Goal: Information Seeking & Learning: Learn about a topic

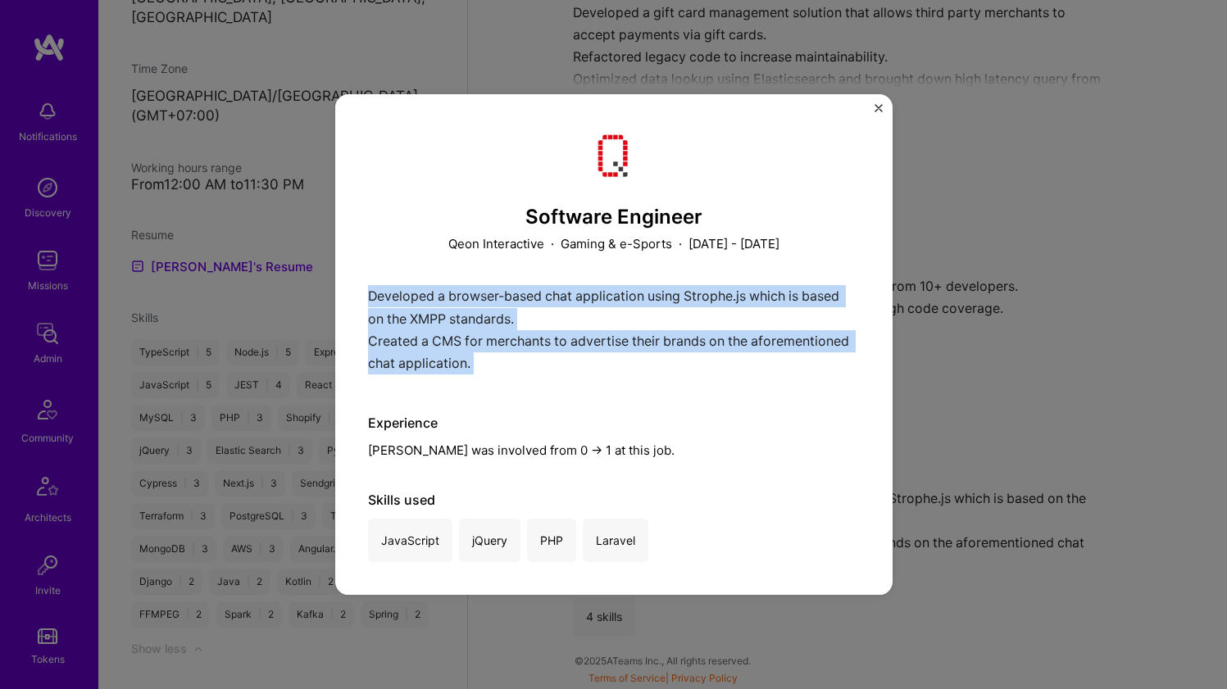
scroll to position [2156, 0]
click at [633, 344] on div "Developed a browser-based chat application using Strophe.js which is based on t…" at bounding box center [614, 333] width 492 height 97
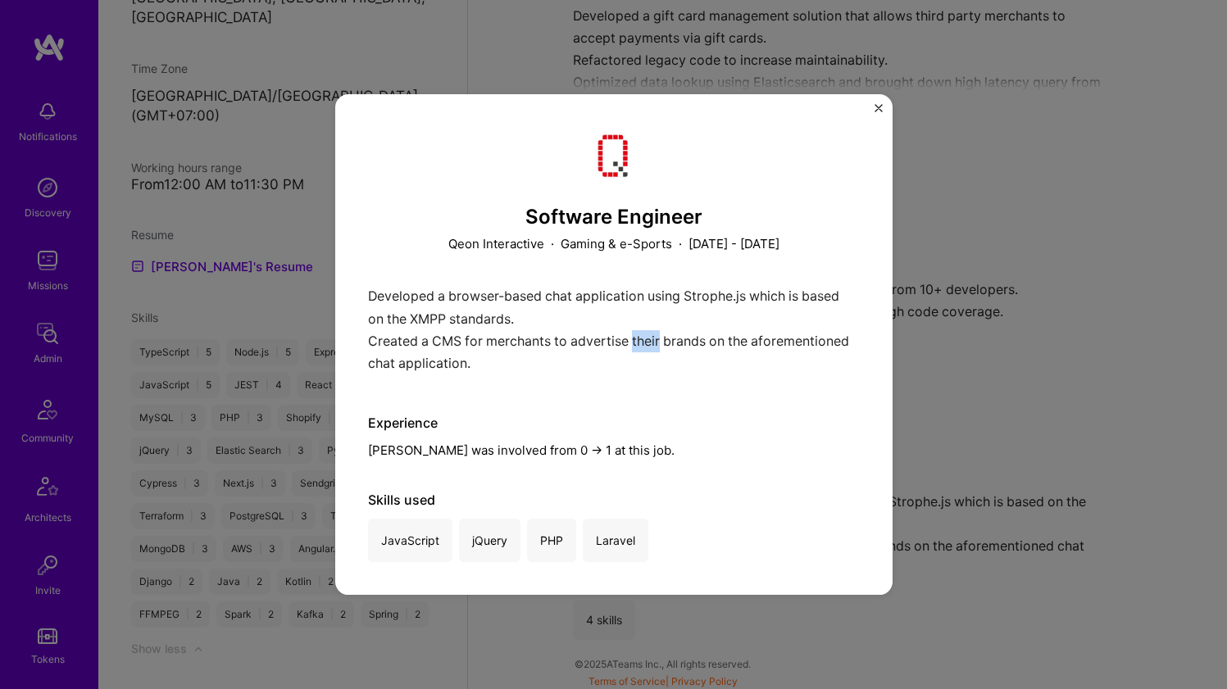
click at [633, 344] on div "Developed a browser-based chat application using Strophe.js which is based on t…" at bounding box center [614, 333] width 492 height 97
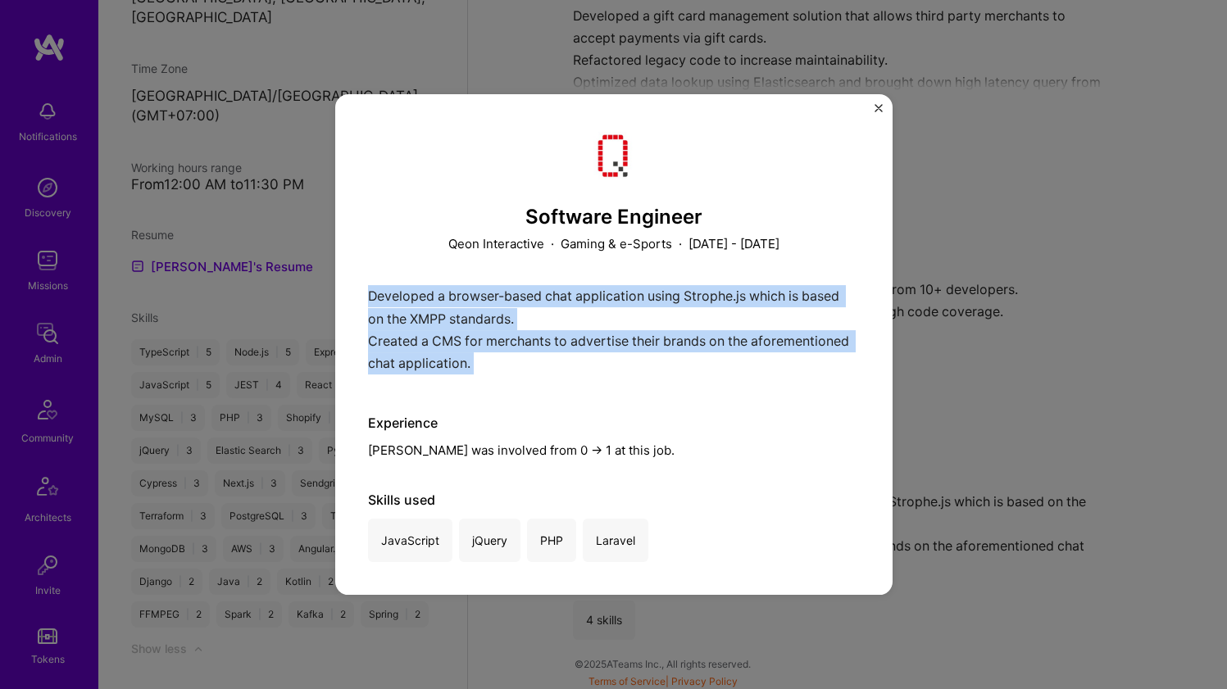
drag, startPoint x: 633, startPoint y: 344, endPoint x: 642, endPoint y: 311, distance: 34.6
click at [642, 311] on div "Developed a browser-based chat application using Strophe.js which is based on t…" at bounding box center [614, 333] width 492 height 97
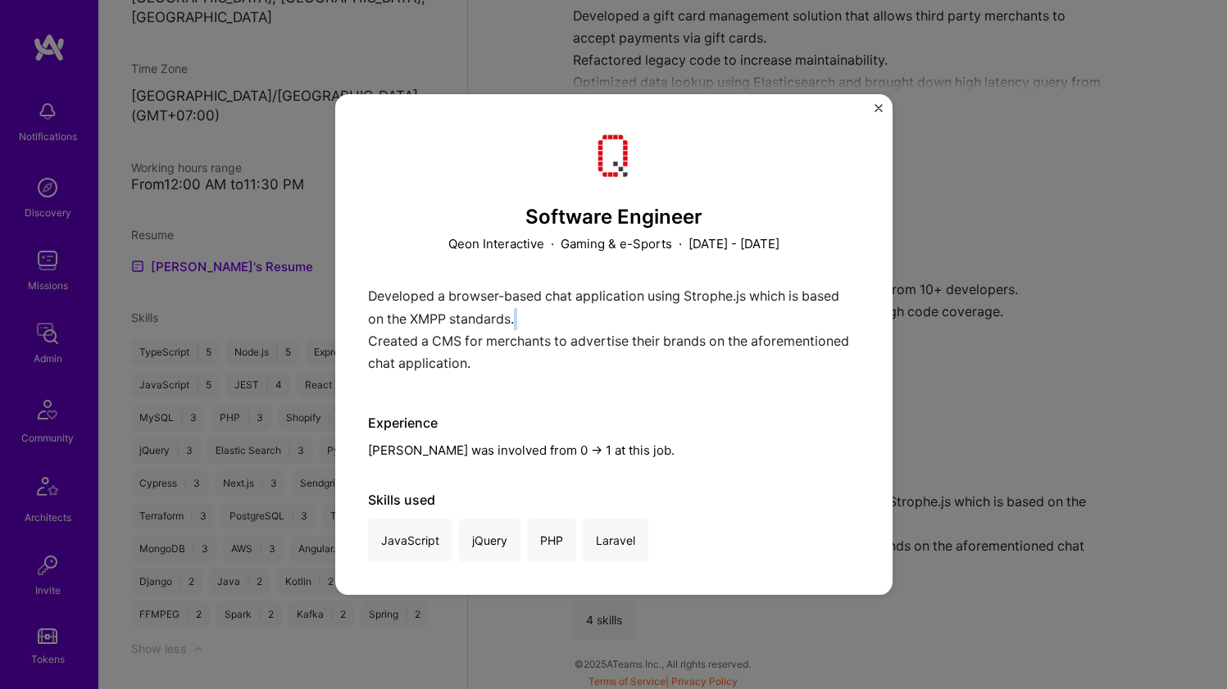
click at [642, 311] on div "Developed a browser-based chat application using Strophe.js which is based on t…" at bounding box center [614, 333] width 492 height 97
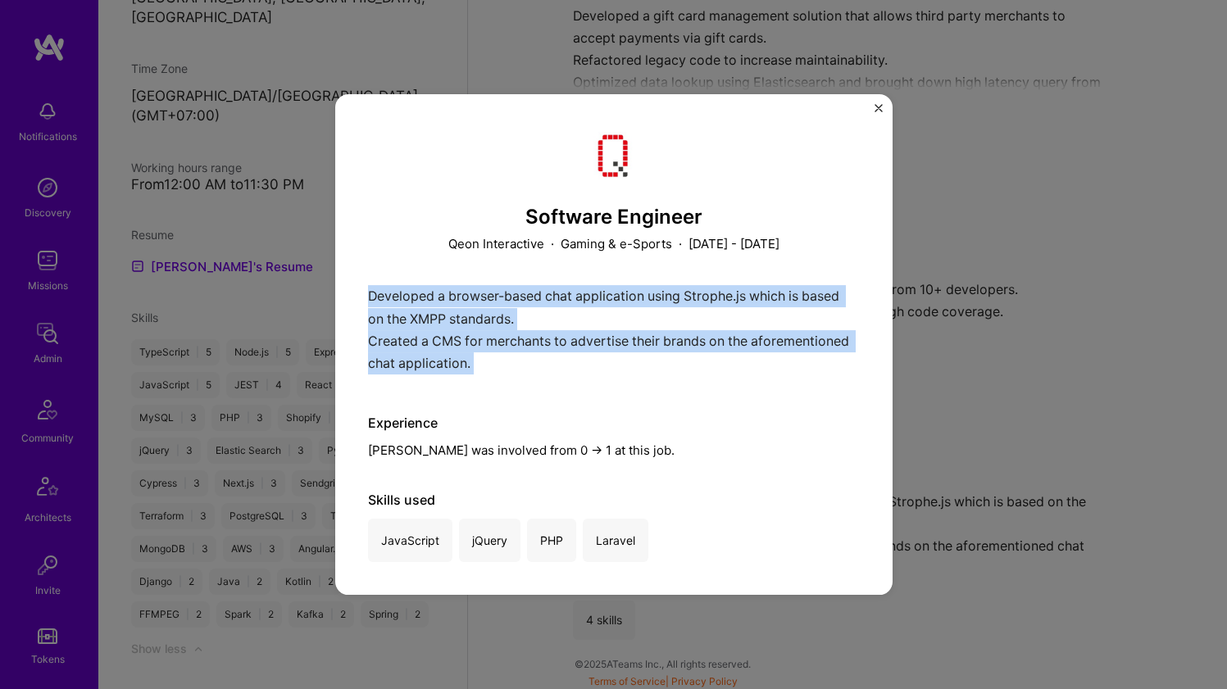
drag, startPoint x: 642, startPoint y: 311, endPoint x: 613, endPoint y: 360, distance: 56.9
click at [613, 360] on div "Developed a browser-based chat application using Strophe.js which is based on t…" at bounding box center [614, 333] width 492 height 97
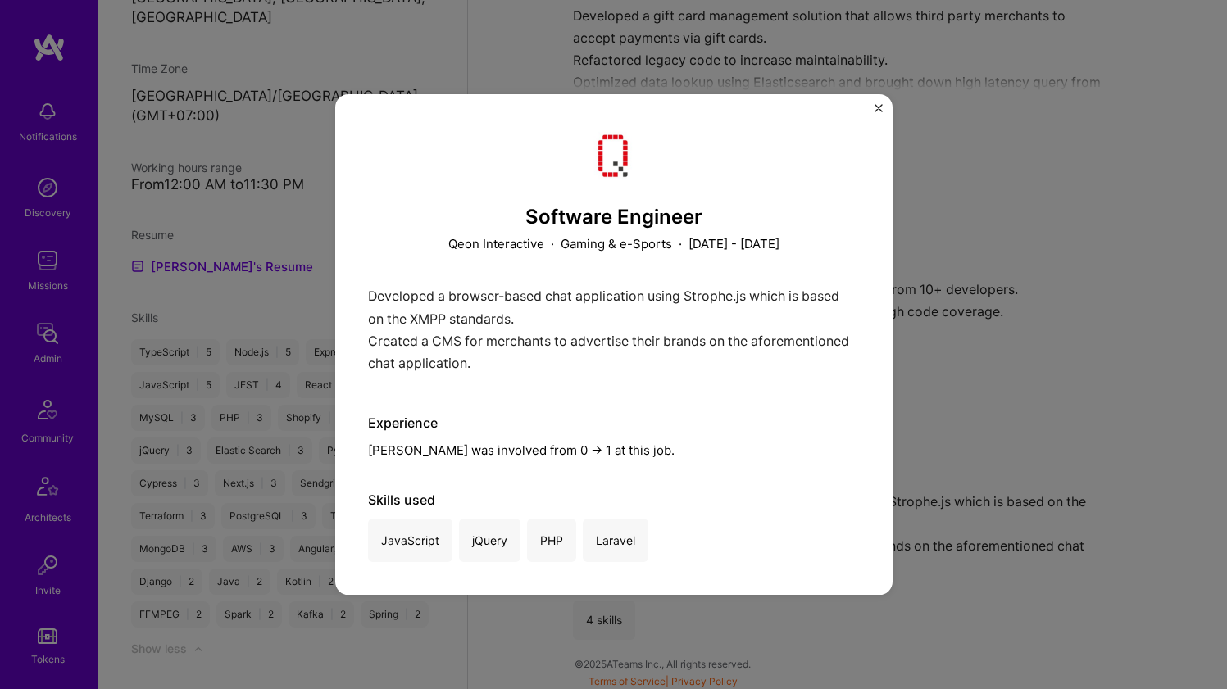
click at [613, 360] on div "Developed a browser-based chat application using Strophe.js which is based on t…" at bounding box center [614, 333] width 492 height 97
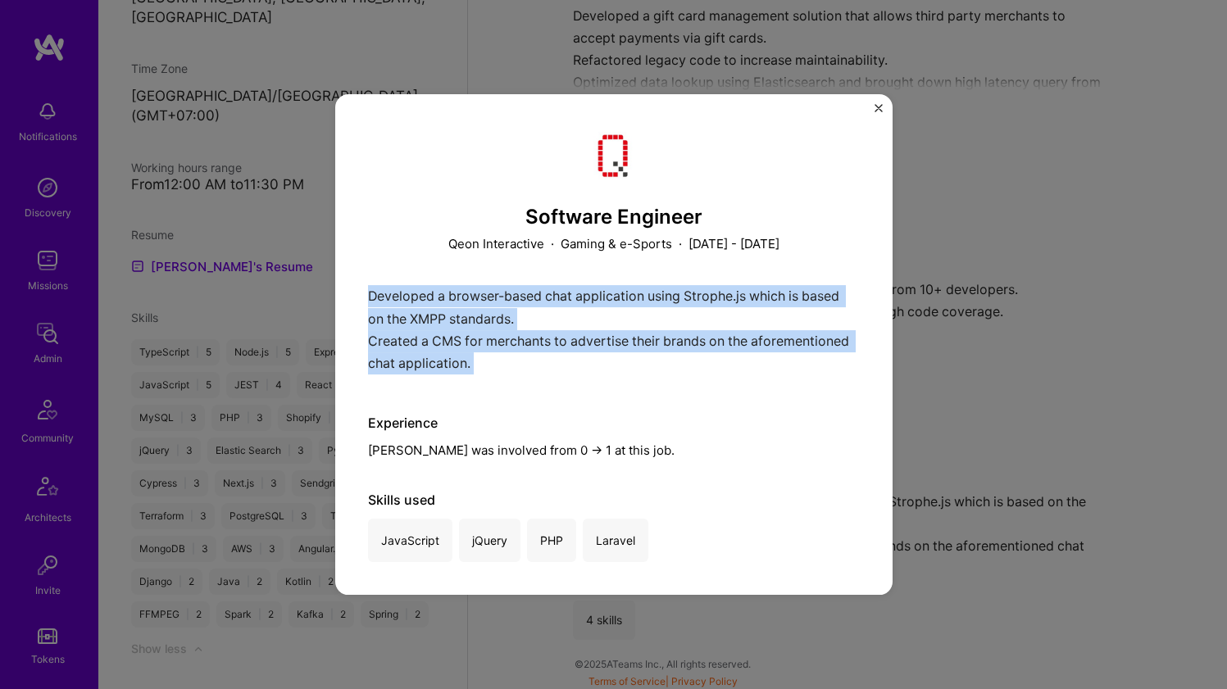
drag, startPoint x: 613, startPoint y: 360, endPoint x: 624, endPoint y: 320, distance: 41.8
click at [624, 320] on div "Developed a browser-based chat application using Strophe.js which is based on t…" at bounding box center [614, 333] width 492 height 97
click at [625, 319] on div "Developed a browser-based chat application using Strophe.js which is based on t…" at bounding box center [614, 333] width 492 height 97
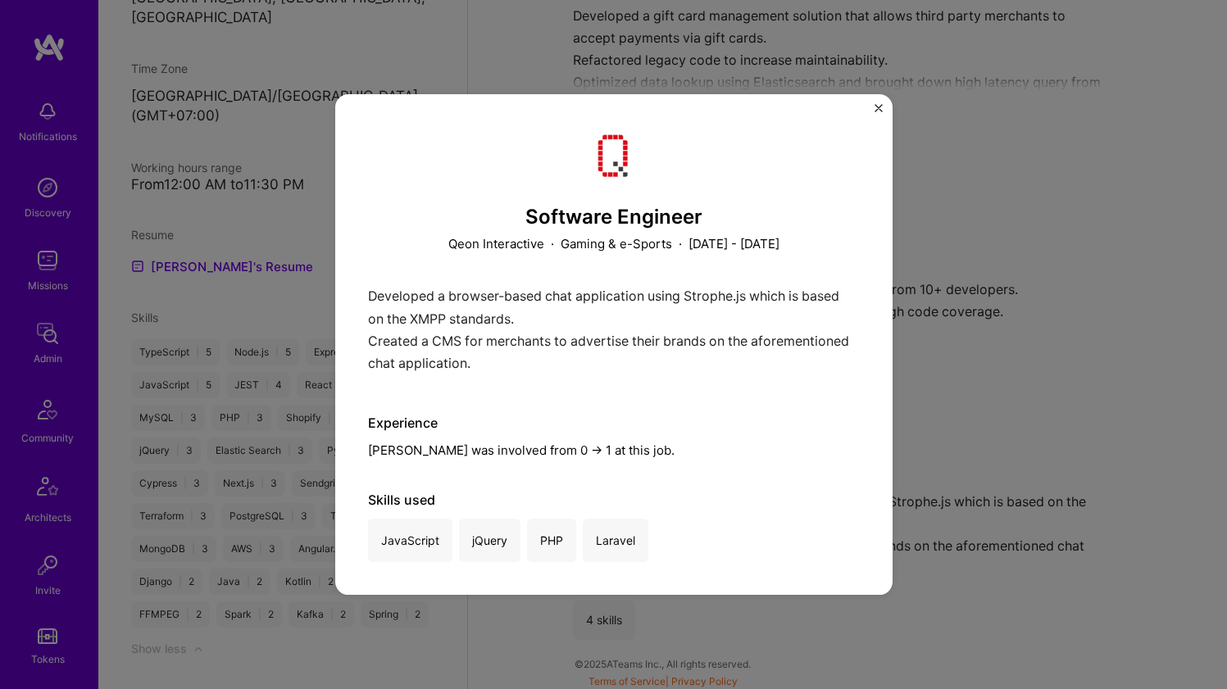
click at [625, 319] on div "Developed a browser-based chat application using Strophe.js which is based on t…" at bounding box center [614, 333] width 492 height 97
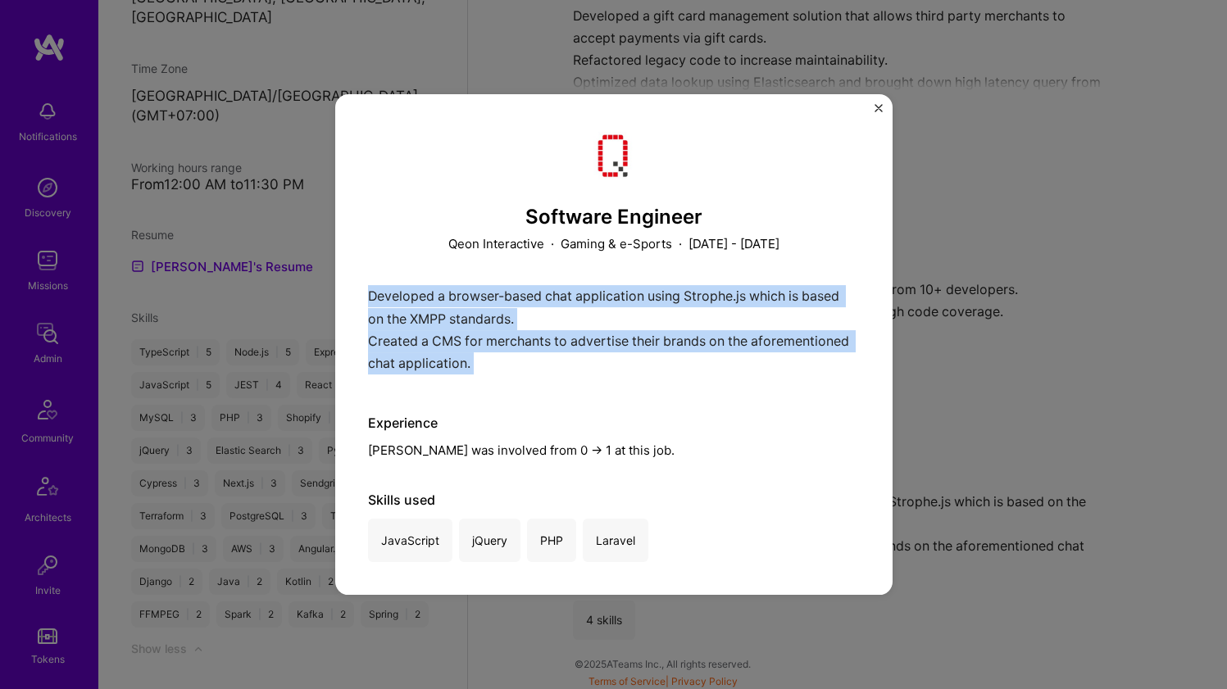
drag, startPoint x: 625, startPoint y: 319, endPoint x: 603, endPoint y: 361, distance: 47.3
click at [603, 361] on div "Developed a browser-based chat application using Strophe.js which is based on t…" at bounding box center [614, 333] width 492 height 97
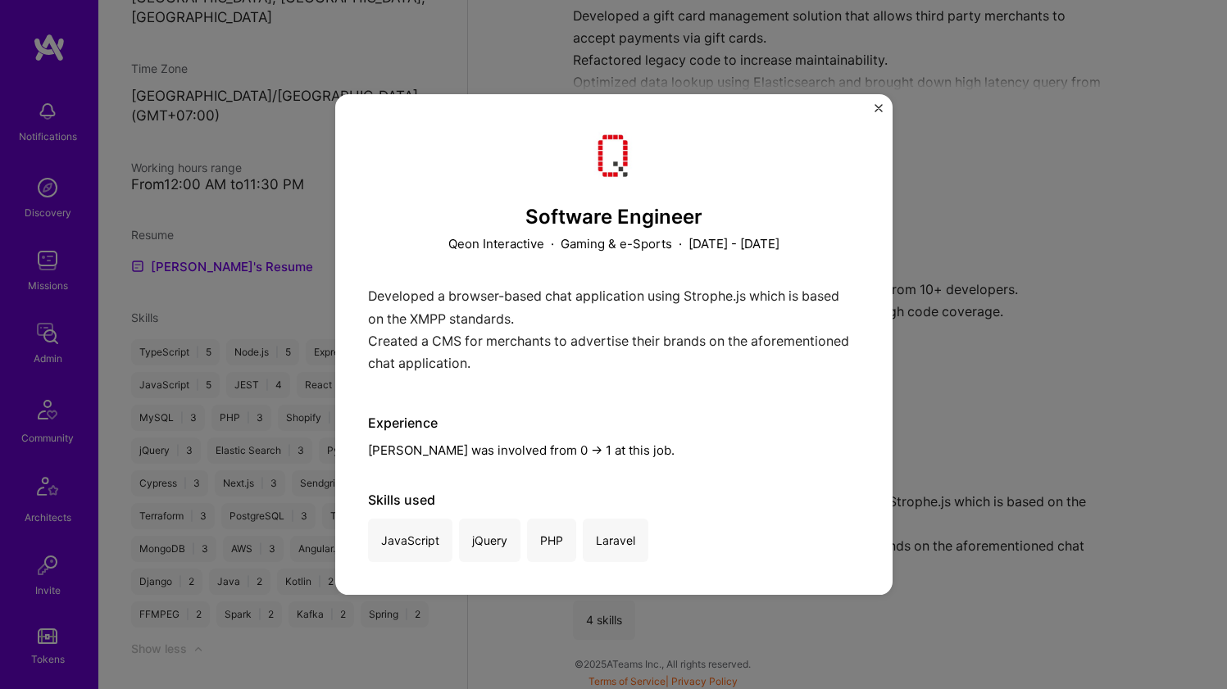
click at [603, 361] on div "Developed a browser-based chat application using Strophe.js which is based on t…" at bounding box center [614, 333] width 492 height 97
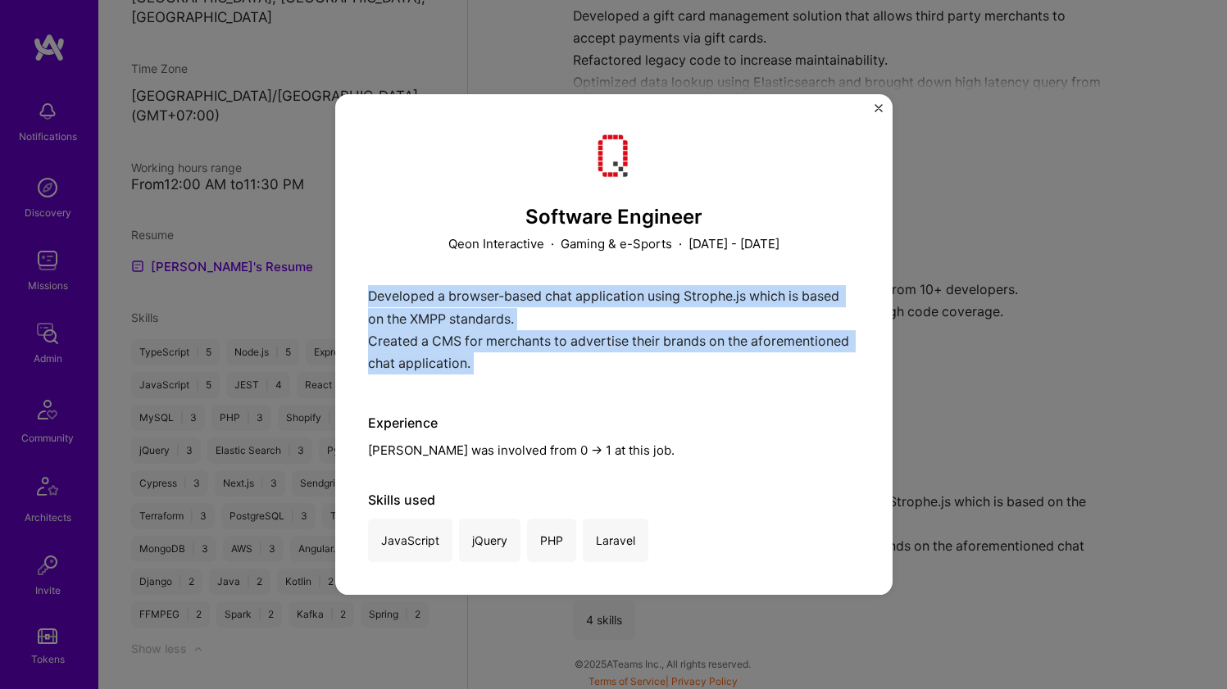
drag, startPoint x: 603, startPoint y: 361, endPoint x: 612, endPoint y: 312, distance: 49.2
click at [612, 312] on div "Developed a browser-based chat application using Strophe.js which is based on t…" at bounding box center [614, 333] width 492 height 97
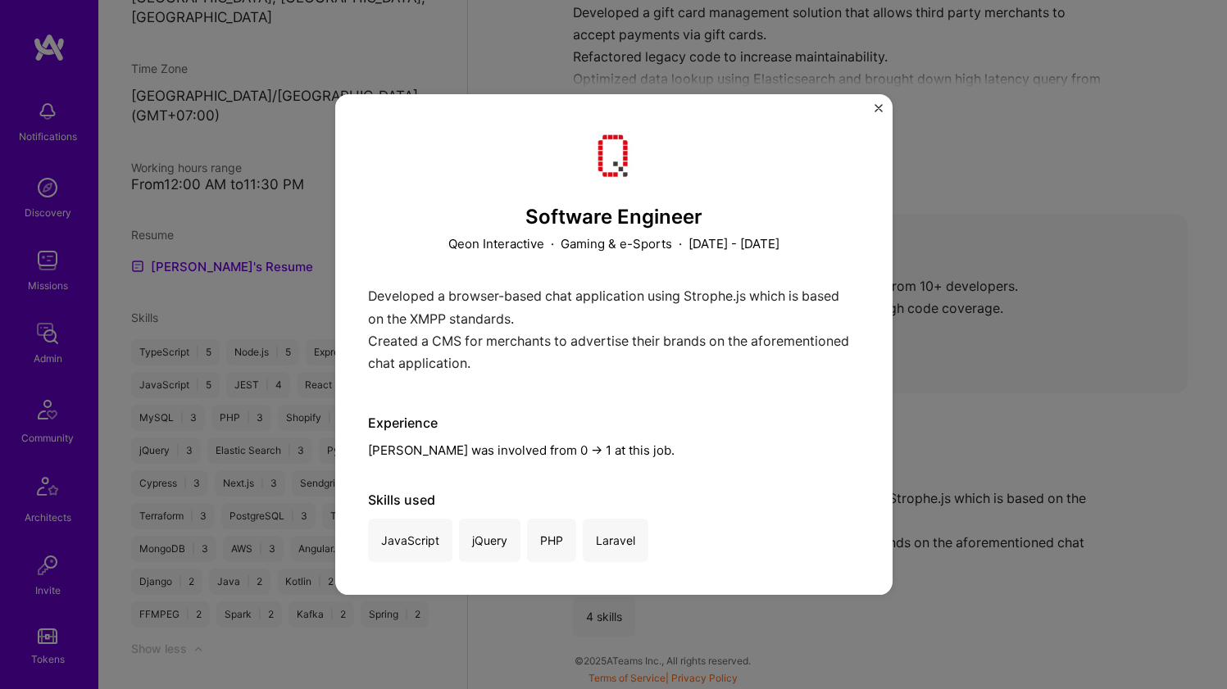
click at [968, 242] on div "Software Engineer Qeon Interactive · Gaming & e-Sports · [DATE] - [DATE] Develo…" at bounding box center [613, 344] width 1227 height 689
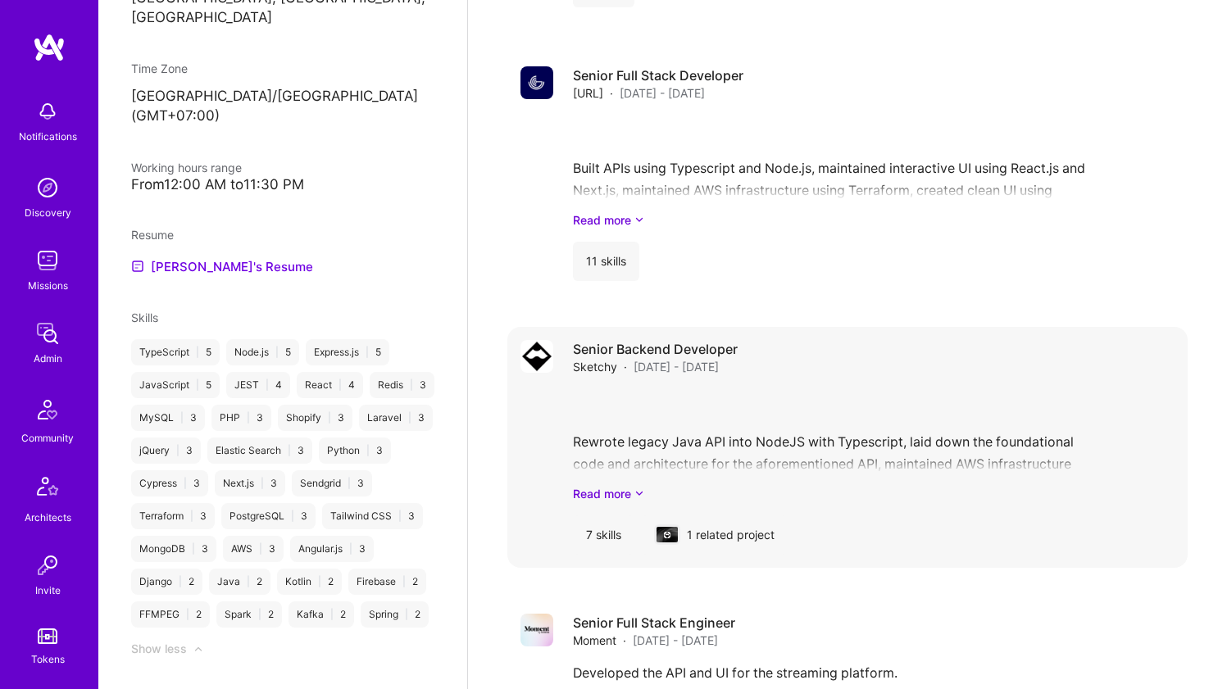
scroll to position [651, 0]
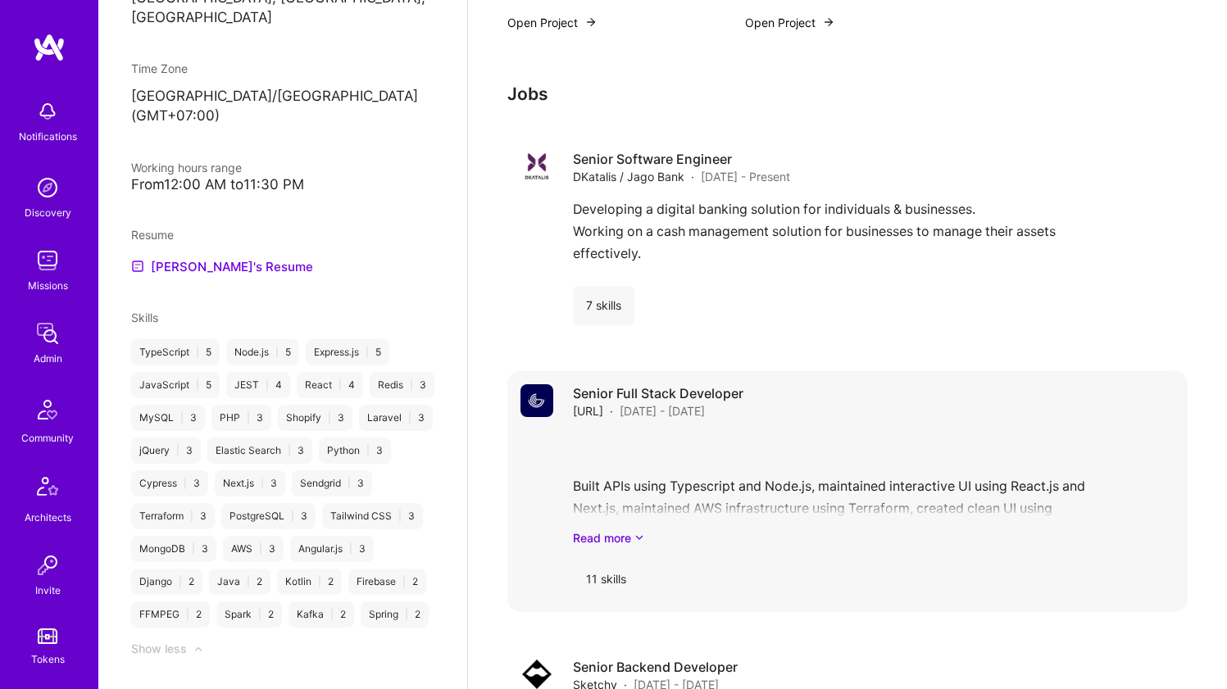
click at [658, 396] on h4 "Senior Full Stack Developer" at bounding box center [658, 393] width 170 height 18
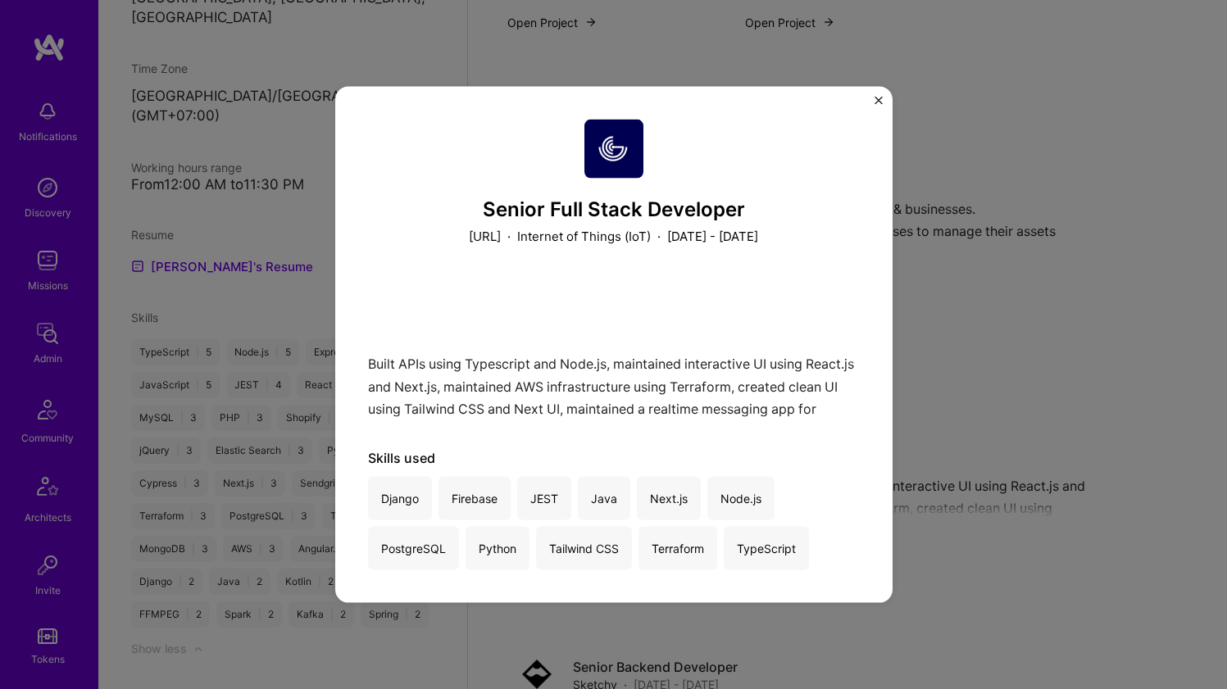
click at [658, 396] on div "Built APIs using Typescript and Node.js, maintained interactive UI using React.…" at bounding box center [614, 347] width 492 height 139
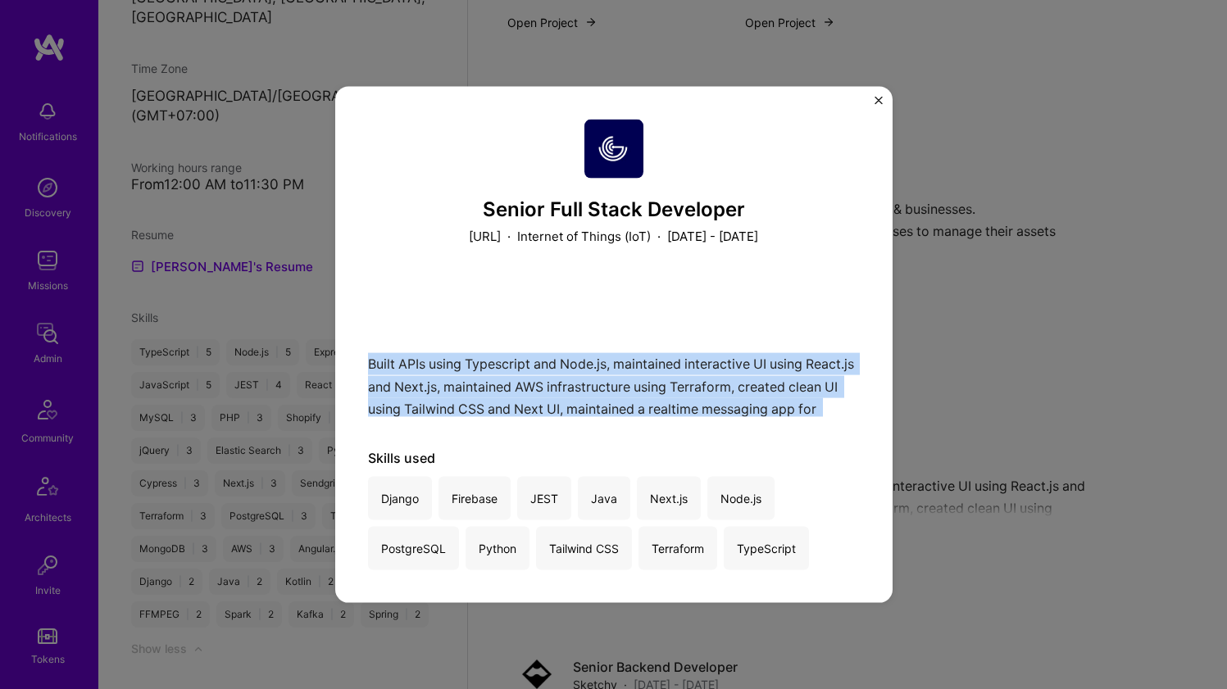
click at [658, 396] on div "Built APIs using Typescript and Node.js, maintained interactive UI using React.…" at bounding box center [614, 347] width 492 height 139
click at [514, 381] on div "Built APIs using Typescript and Node.js, maintained interactive UI using React.…" at bounding box center [614, 347] width 492 height 139
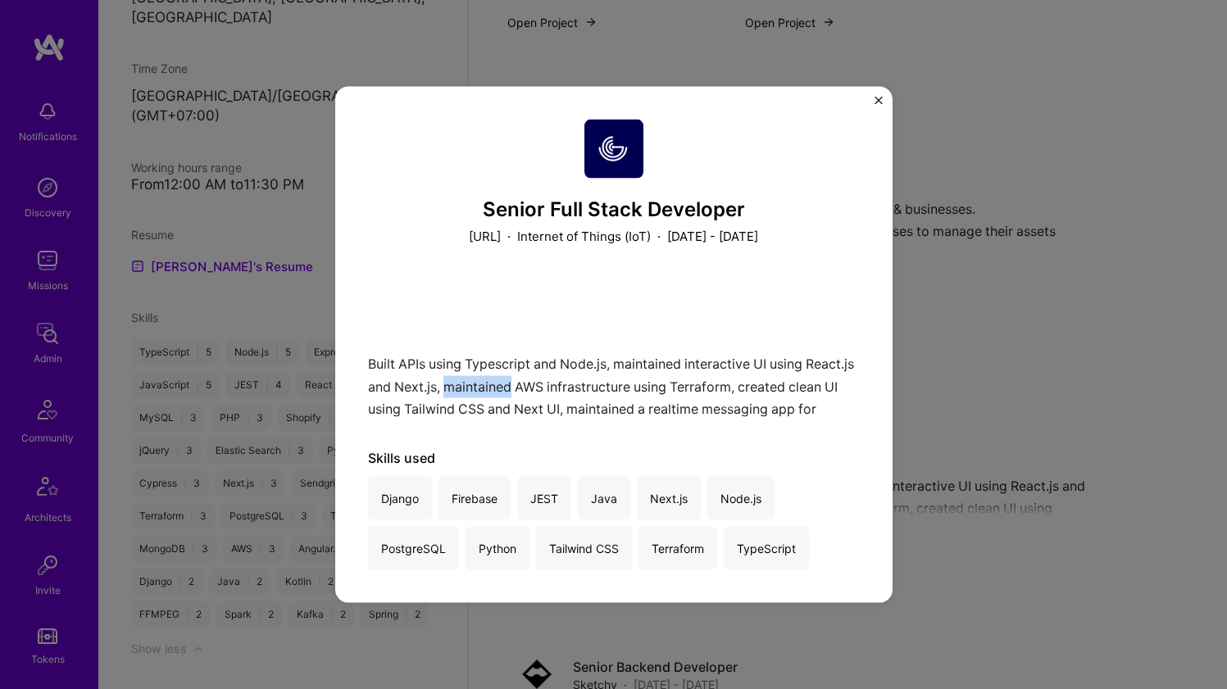
click at [514, 381] on div "Built APIs using Typescript and Node.js, maintained interactive UI using React.…" at bounding box center [614, 347] width 492 height 139
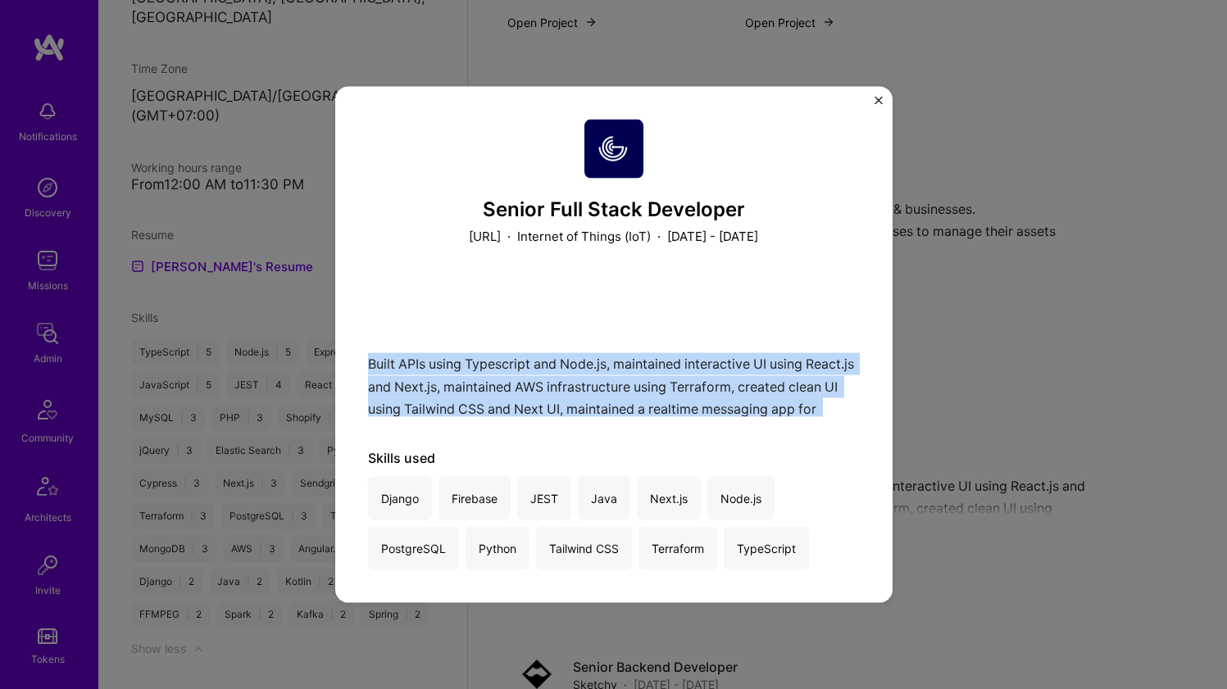
click at [514, 381] on div "Built APIs using Typescript and Node.js, maintained interactive UI using React.…" at bounding box center [614, 347] width 492 height 139
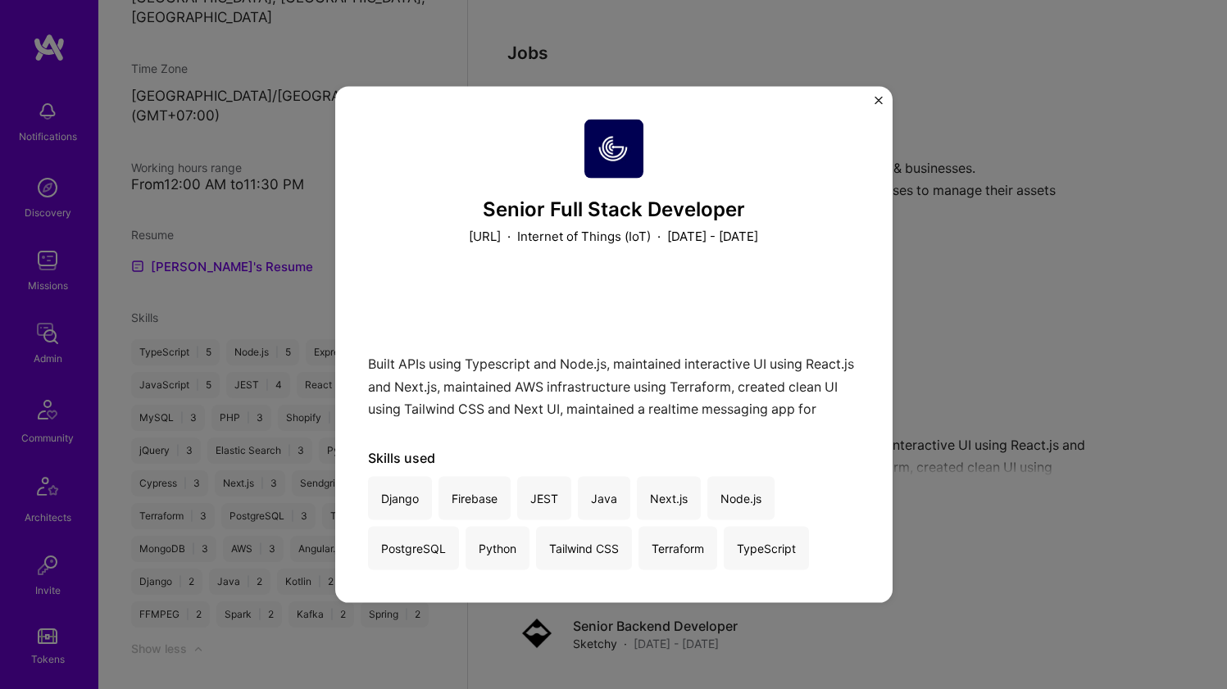
click at [1183, 269] on div "Senior Full Stack Developer [URL] · Internet of Things (IoT) · [DATE] - [DATE] …" at bounding box center [613, 344] width 1227 height 689
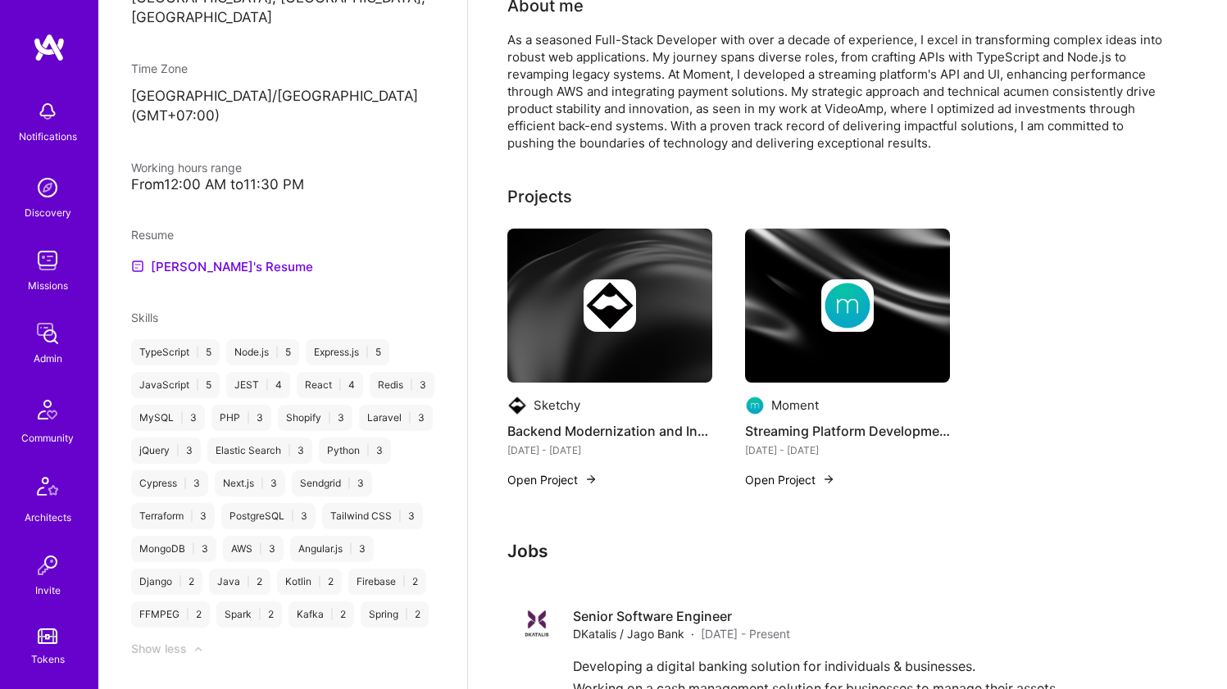
scroll to position [427, 0]
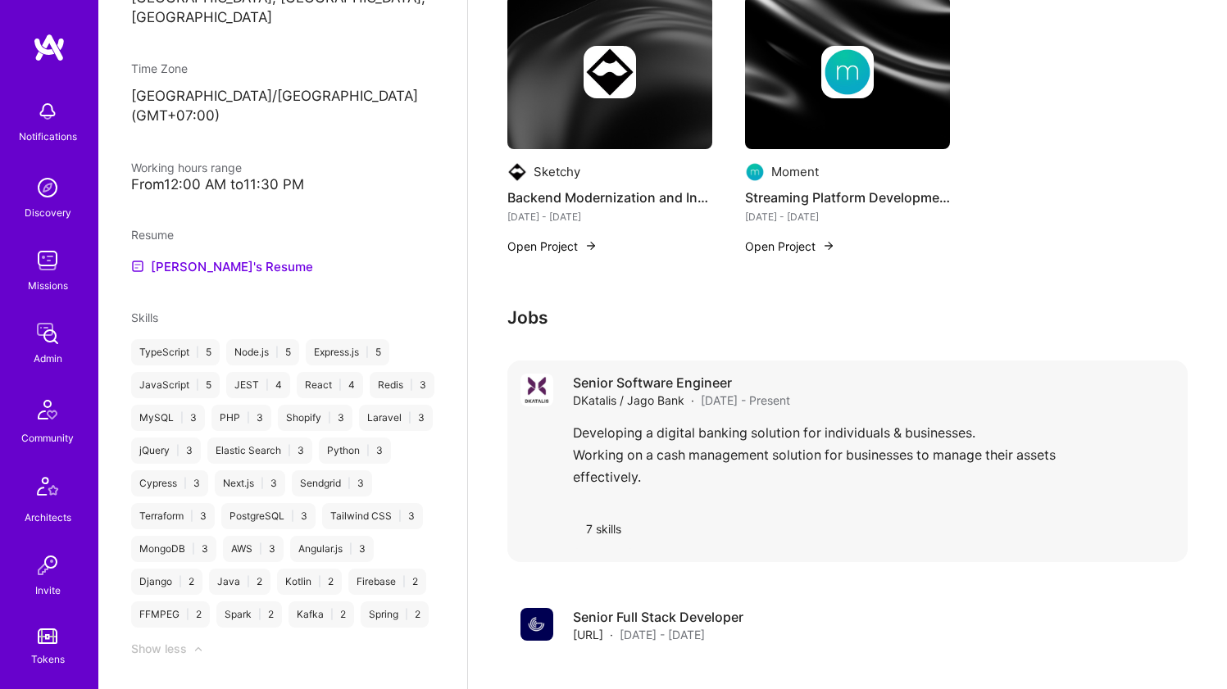
click at [768, 379] on h4 "Senior Software Engineer" at bounding box center [681, 383] width 217 height 18
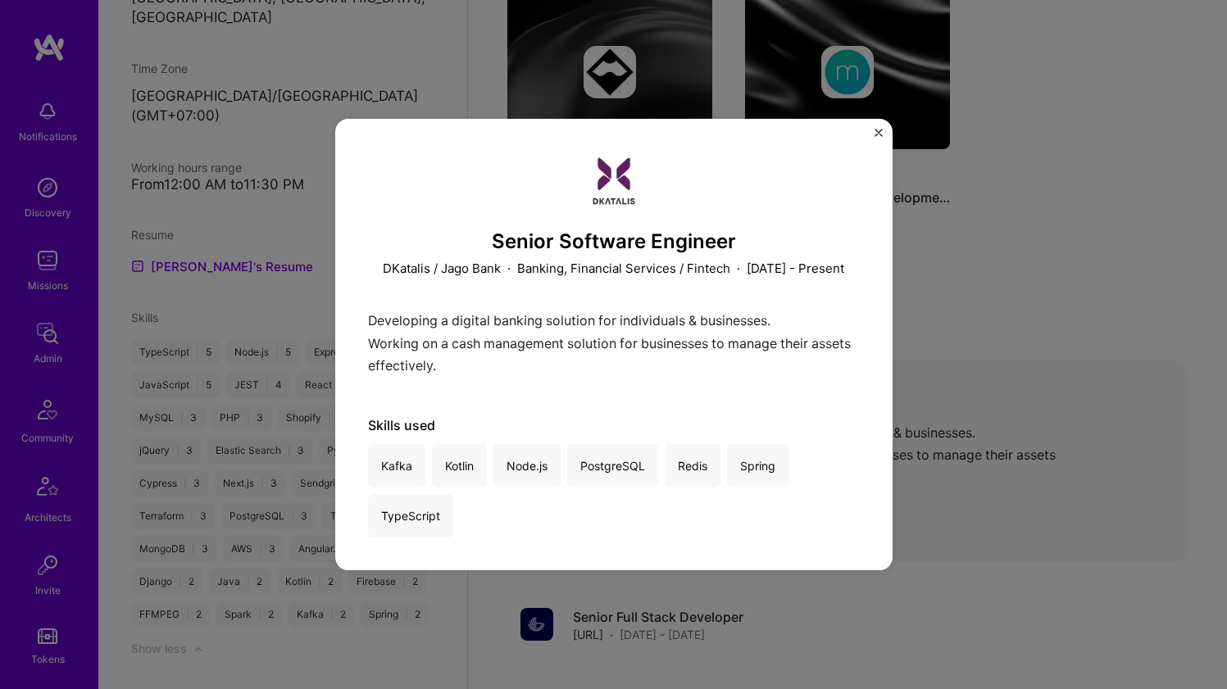
scroll to position [430, 0]
click at [689, 320] on div "Developing a digital banking solution for individuals & businesses. Working on …" at bounding box center [614, 347] width 492 height 75
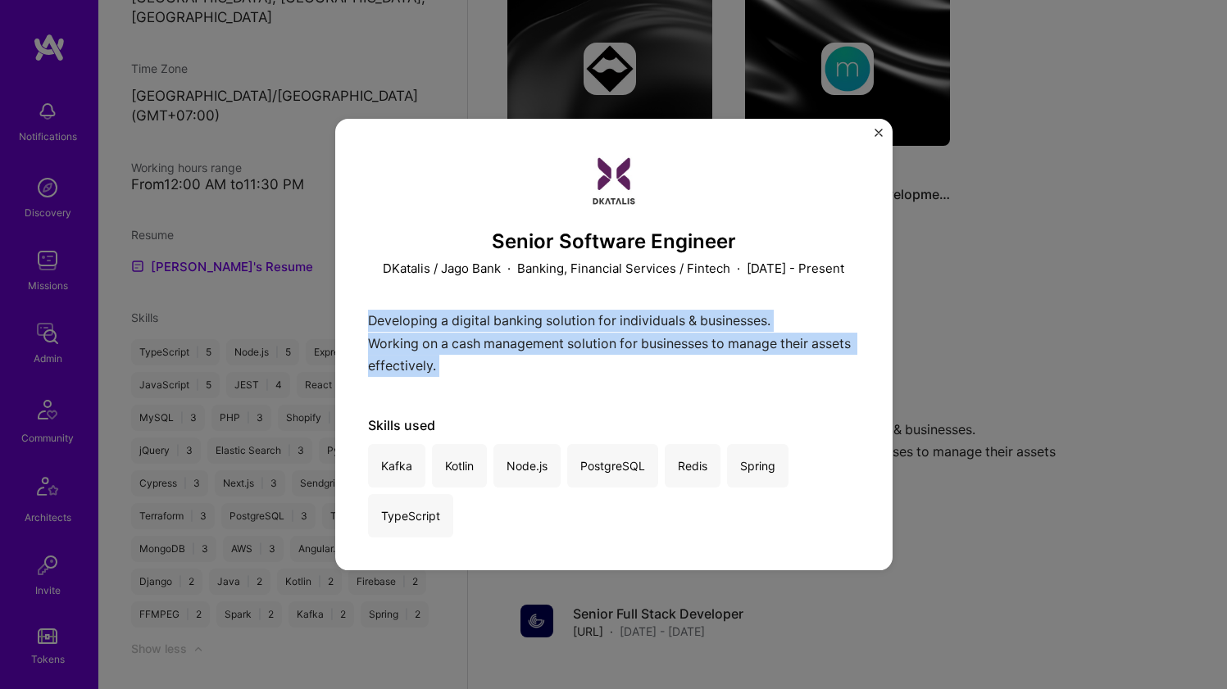
drag, startPoint x: 689, startPoint y: 320, endPoint x: 661, endPoint y: 353, distance: 43.6
click at [661, 353] on div "Developing a digital banking solution for individuals & businesses. Working on …" at bounding box center [614, 347] width 492 height 75
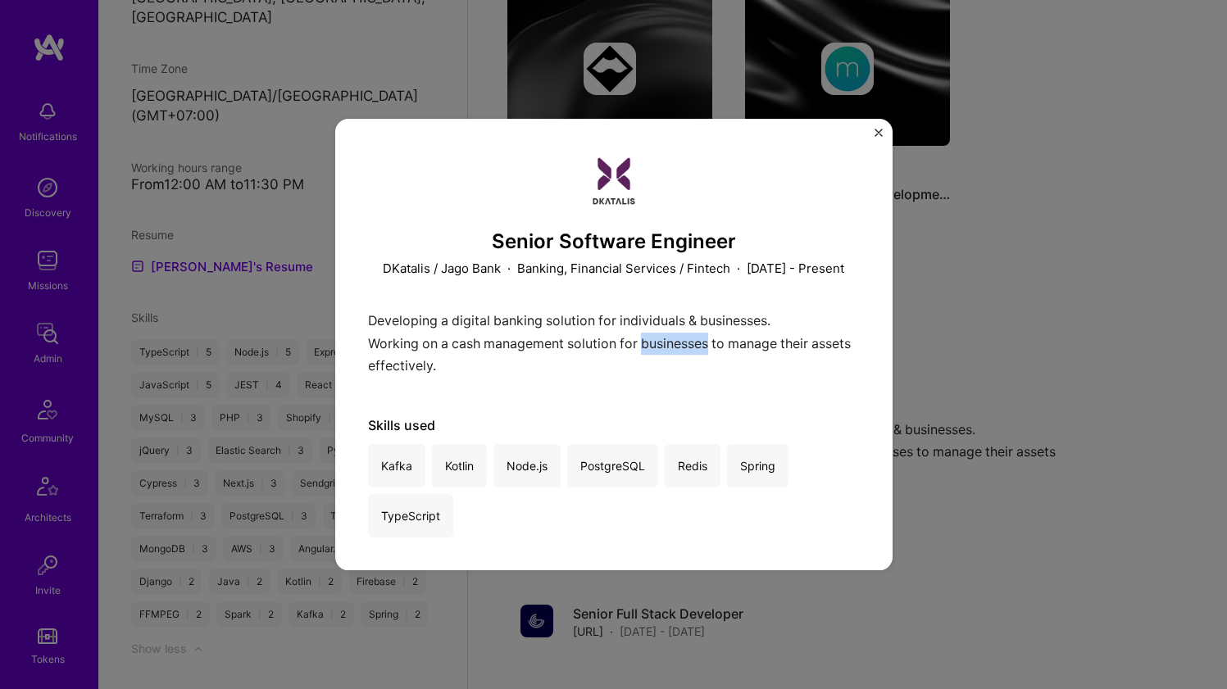
click at [661, 353] on div "Developing a digital banking solution for individuals & businesses. Working on …" at bounding box center [614, 347] width 492 height 75
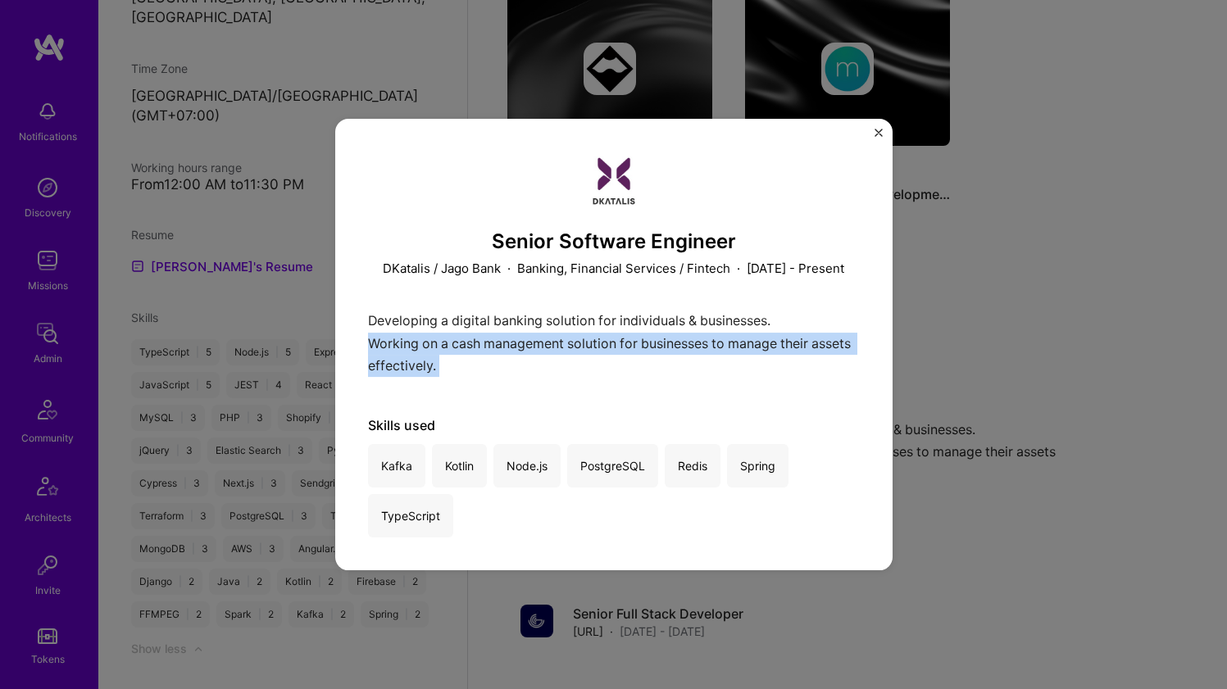
drag, startPoint x: 661, startPoint y: 353, endPoint x: 661, endPoint y: 341, distance: 12.3
click at [661, 341] on div "Developing a digital banking solution for individuals & businesses. Working on …" at bounding box center [614, 347] width 492 height 75
click at [661, 338] on div "Developing a digital banking solution for individuals & businesses. Working on …" at bounding box center [614, 347] width 492 height 75
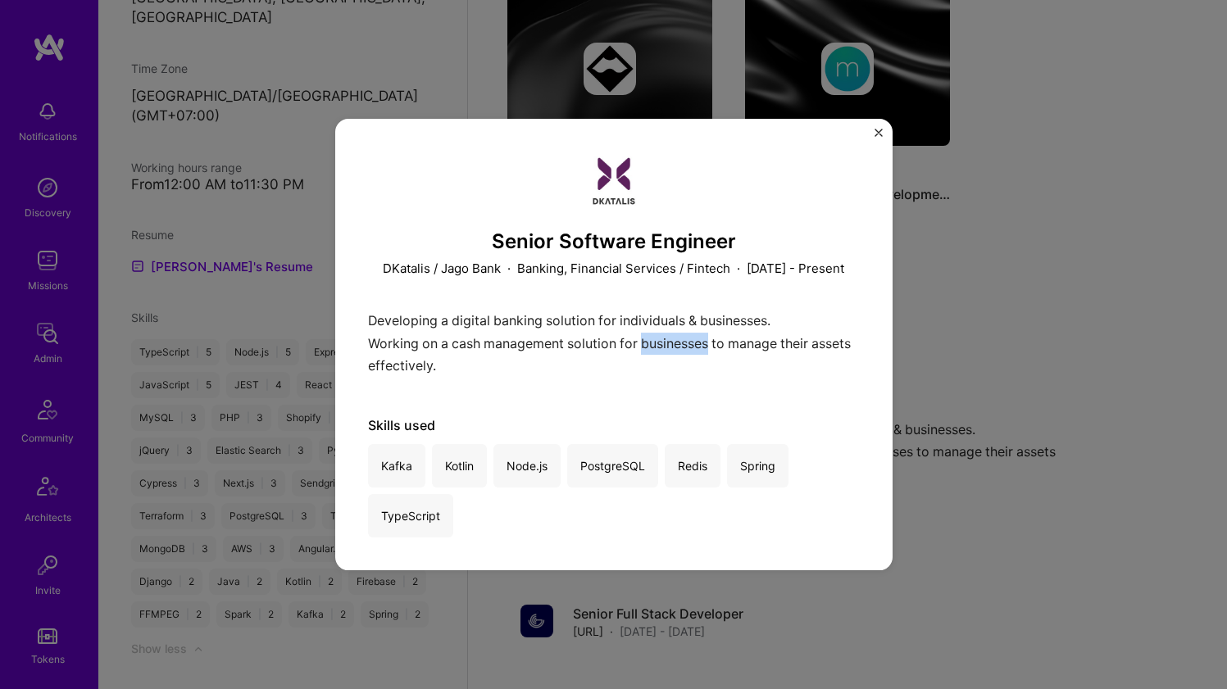
click at [661, 338] on div "Developing a digital banking solution for individuals & businesses. Working on …" at bounding box center [614, 347] width 492 height 75
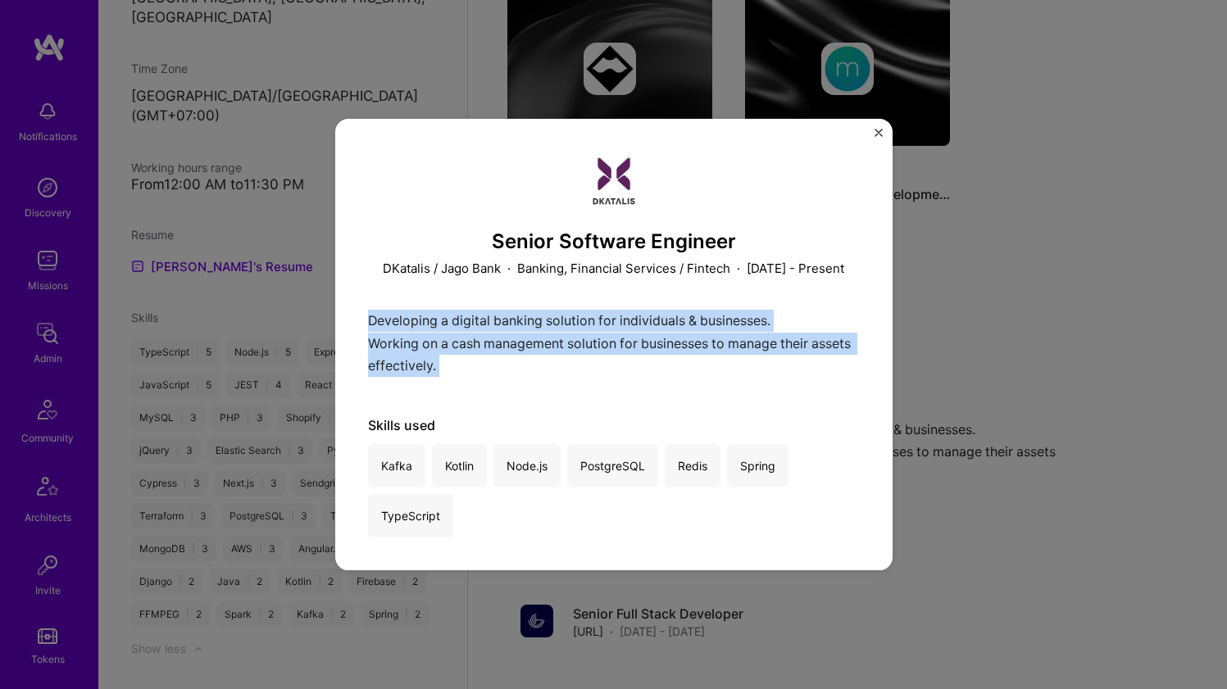
click at [662, 333] on div "Developing a digital banking solution for individuals & businesses. Working on …" at bounding box center [614, 347] width 492 height 75
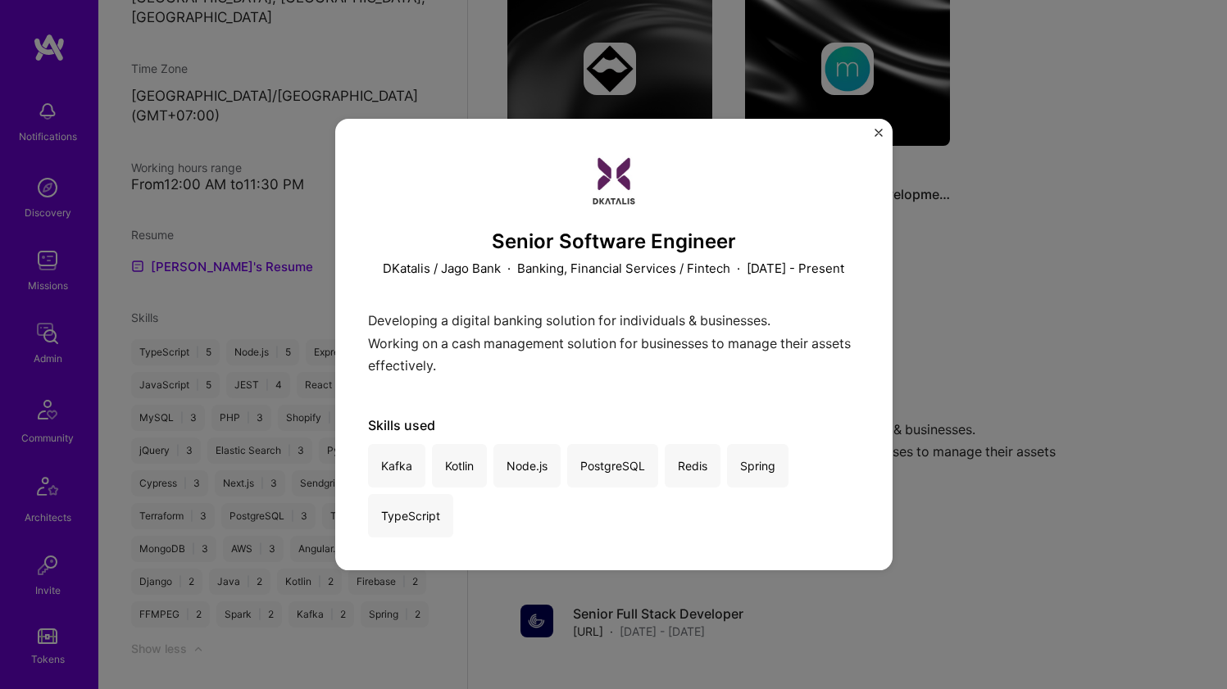
click at [662, 333] on div "Developing a digital banking solution for individuals & businesses. Working on …" at bounding box center [614, 347] width 492 height 75
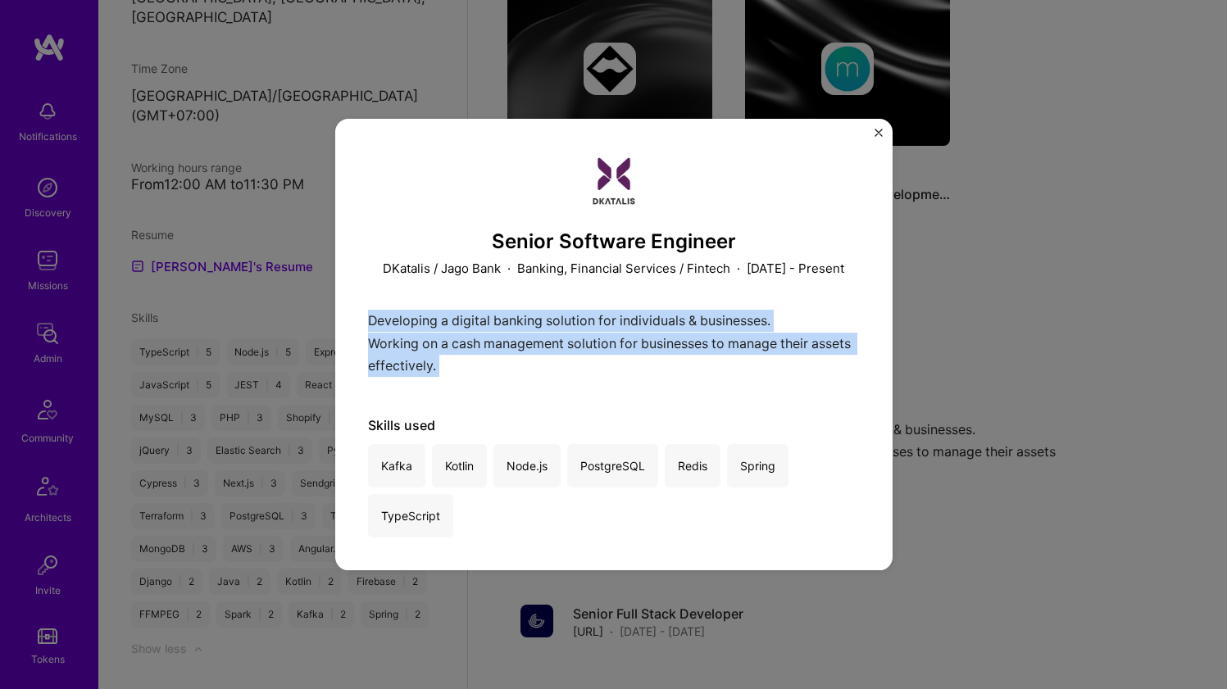
drag, startPoint x: 662, startPoint y: 333, endPoint x: 656, endPoint y: 347, distance: 15.1
click at [656, 347] on div "Developing a digital banking solution for individuals & businesses. Working on …" at bounding box center [614, 347] width 492 height 75
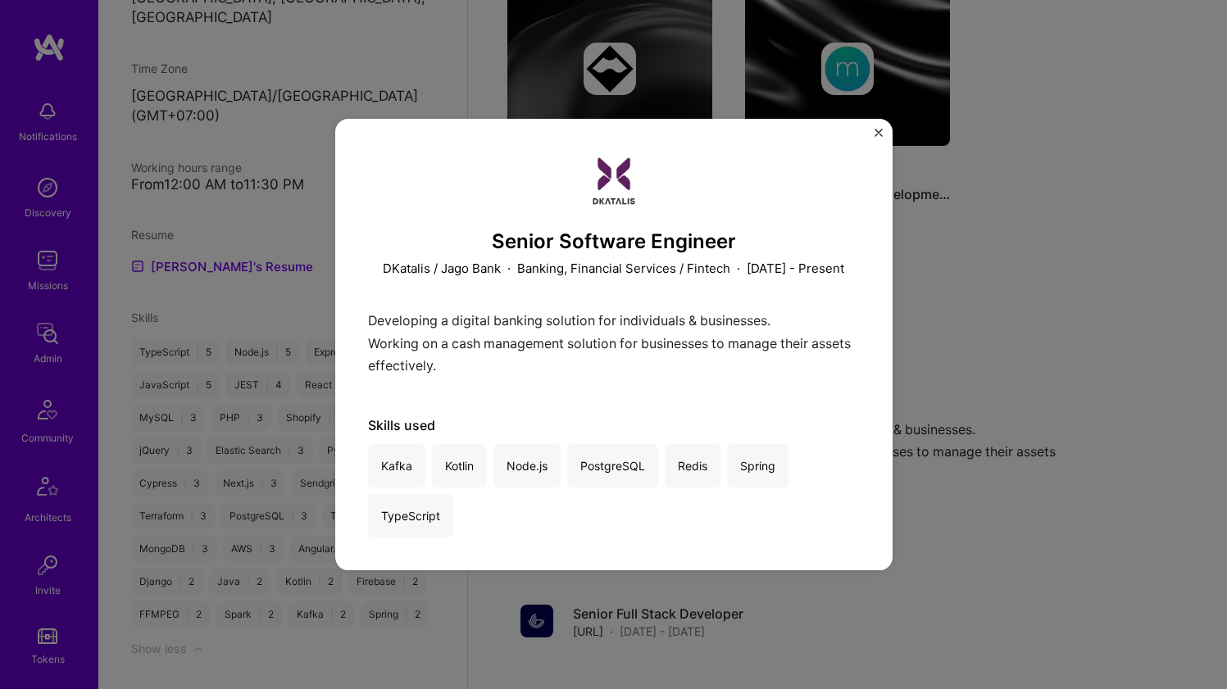
click at [656, 347] on div "Developing a digital banking solution for individuals & businesses. Working on …" at bounding box center [614, 347] width 492 height 75
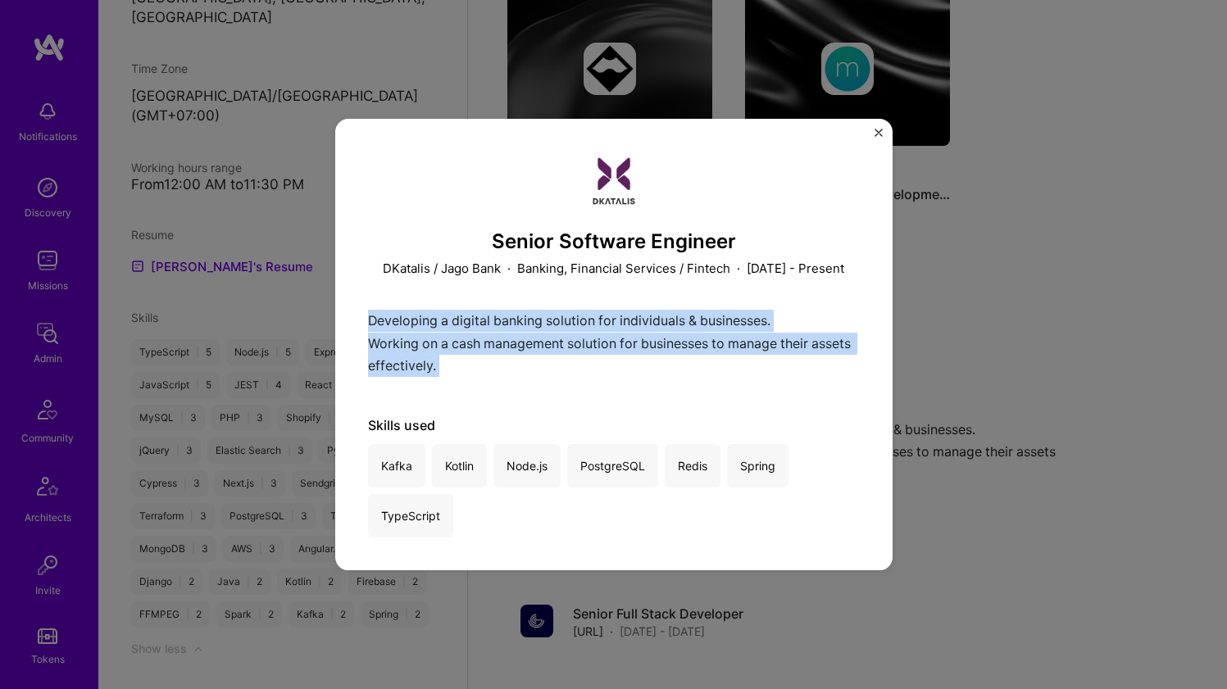
drag, startPoint x: 656, startPoint y: 347, endPoint x: 660, endPoint y: 329, distance: 17.5
click at [660, 329] on div "Developing a digital banking solution for individuals & businesses. Working on …" at bounding box center [614, 347] width 492 height 75
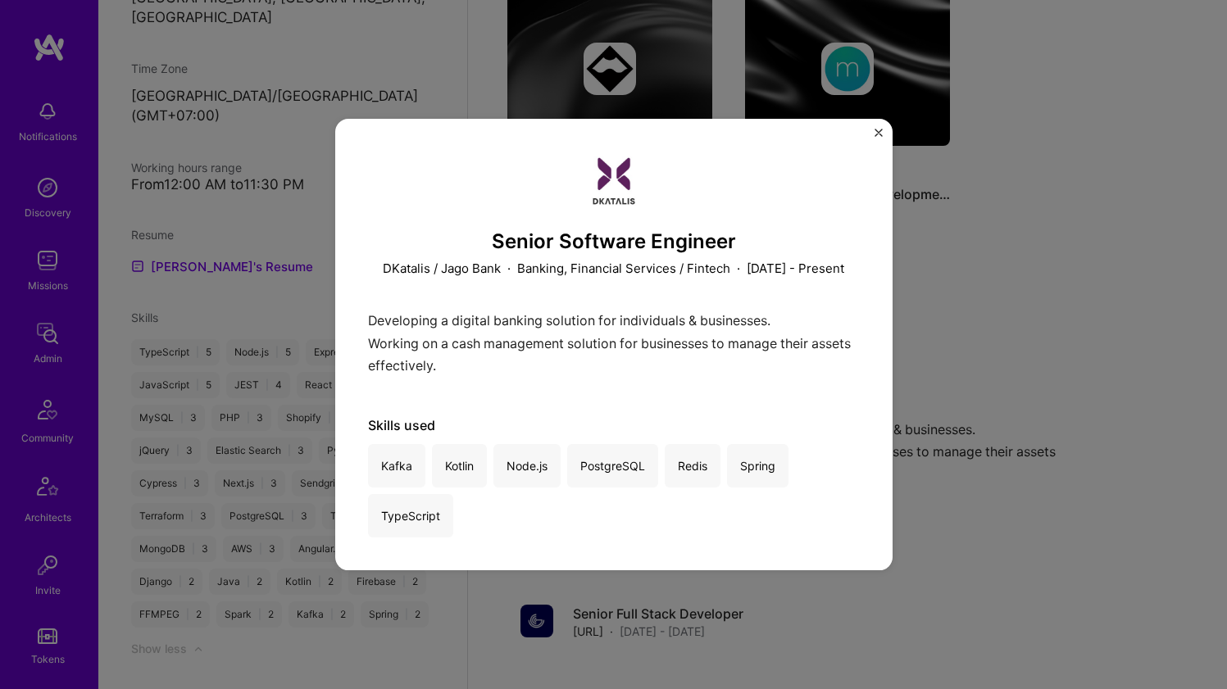
click at [904, 301] on div "Senior Software Engineer DKatalis / Jago Bank · Banking, Financial Services / F…" at bounding box center [613, 344] width 1227 height 689
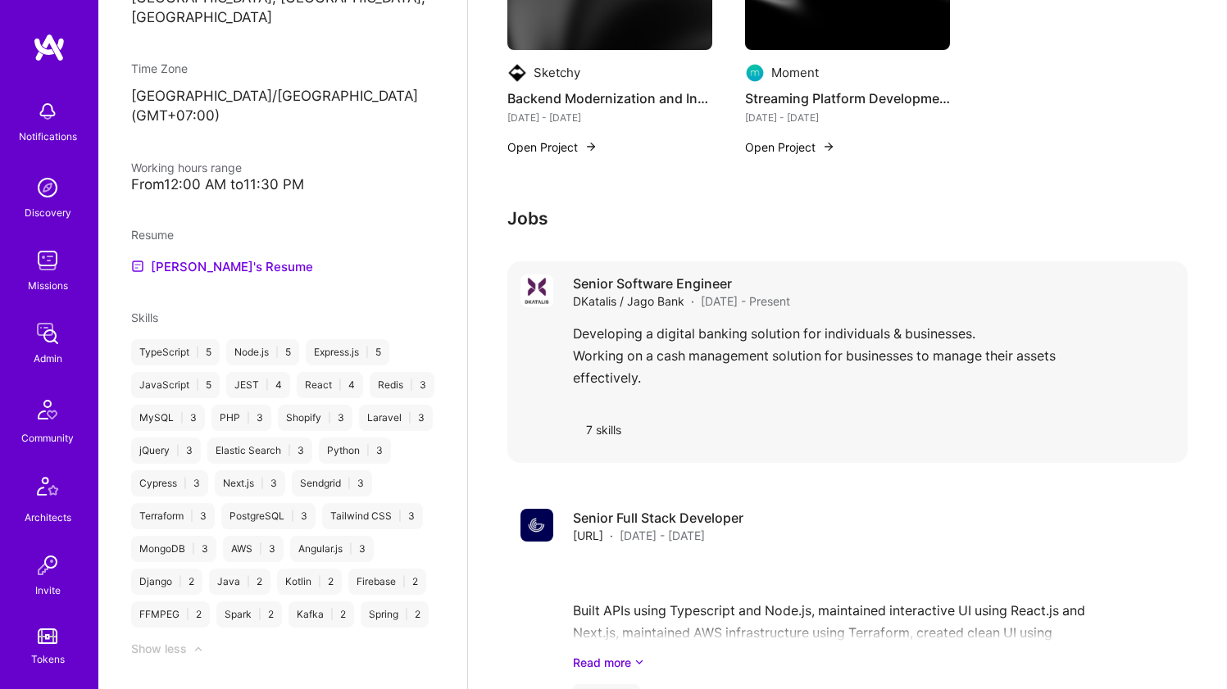
scroll to position [711, 0]
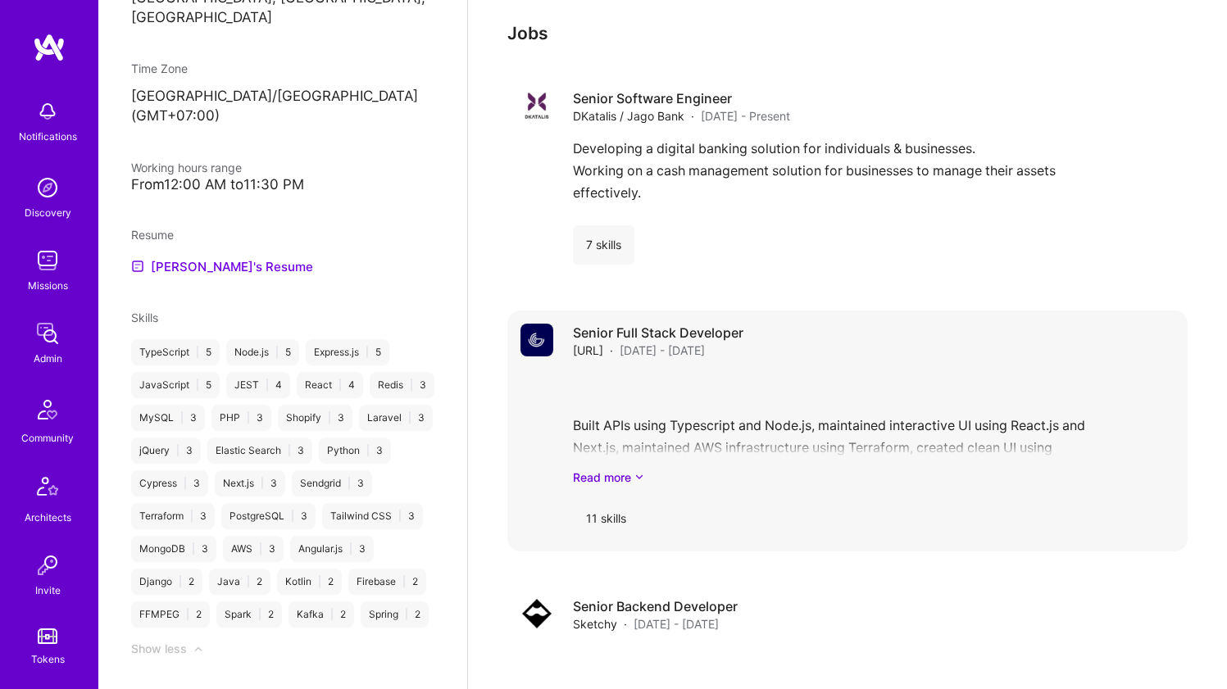
click at [721, 400] on div "Built APIs using Typescript and Node.js, maintained interactive UI using React.…" at bounding box center [873, 429] width 601 height 114
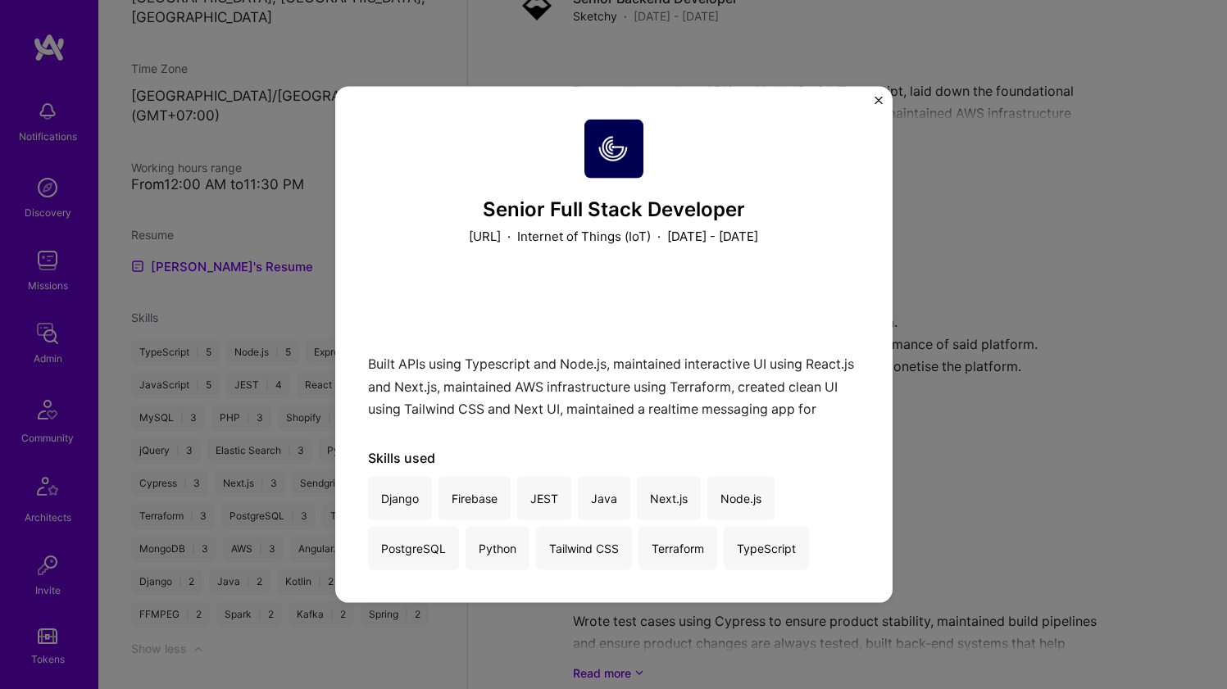
click at [938, 297] on div "Senior Full Stack Developer [URL] · Internet of Things (IoT) · [DATE] - [DATE] …" at bounding box center [613, 344] width 1227 height 689
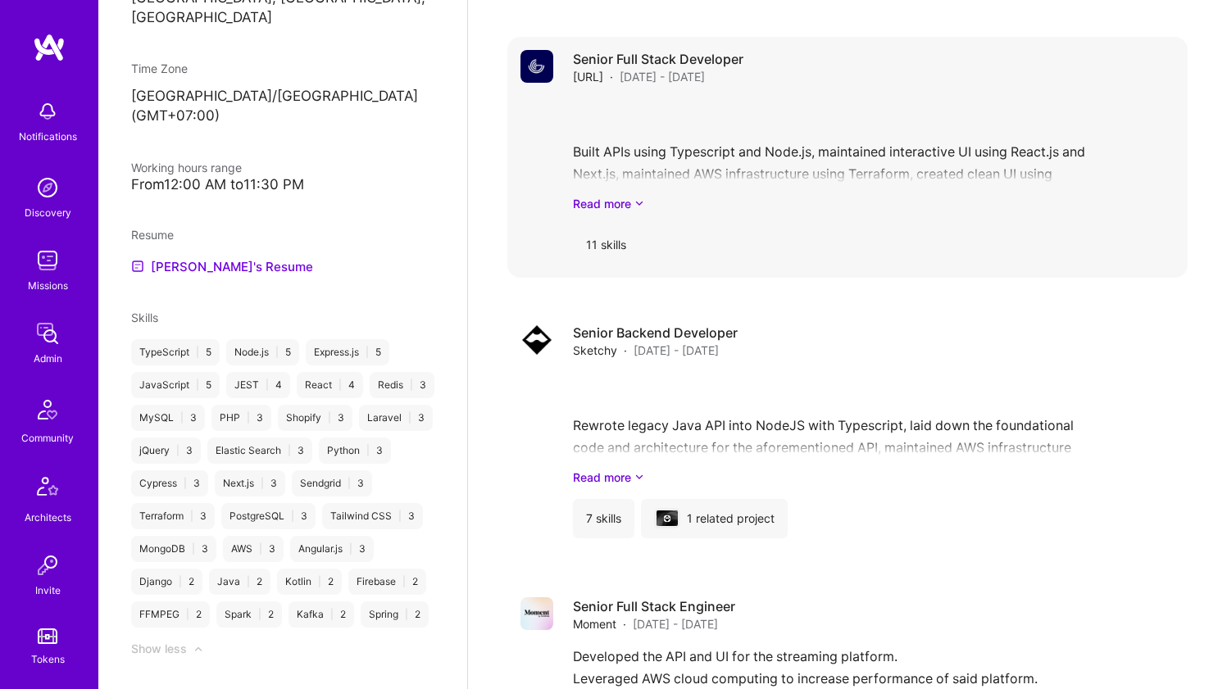
scroll to position [795, 0]
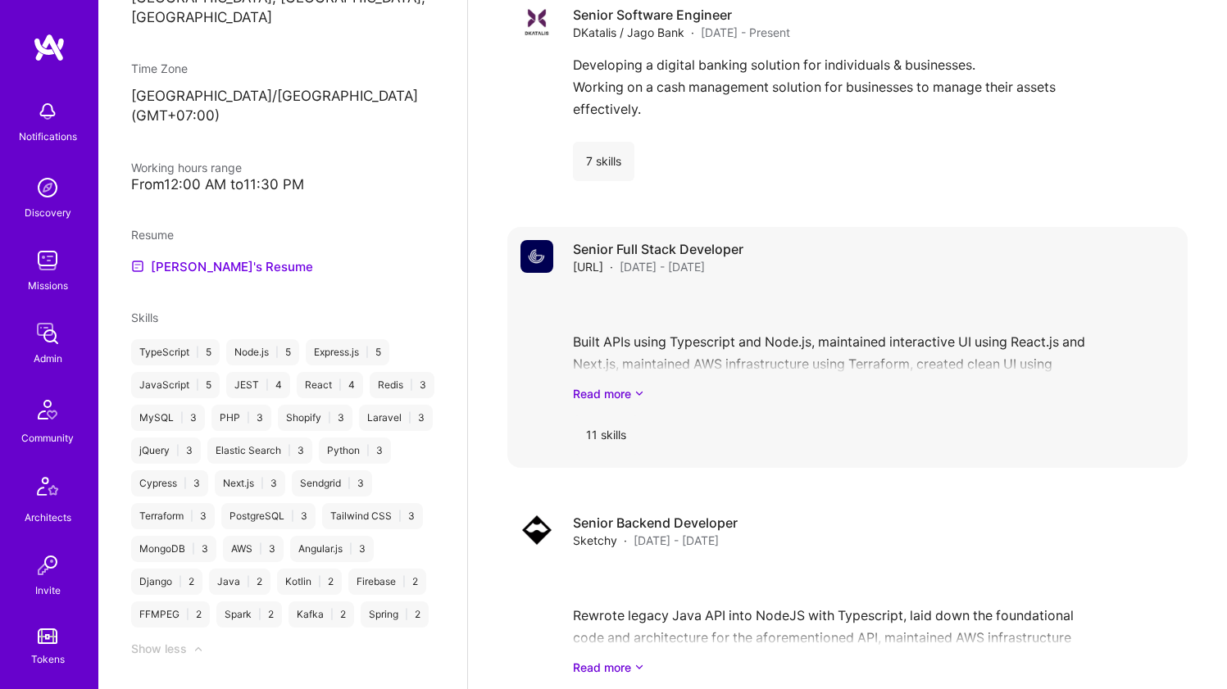
click at [646, 366] on div "Built APIs using Typescript and Node.js, maintained interactive UI using React.…" at bounding box center [873, 345] width 601 height 114
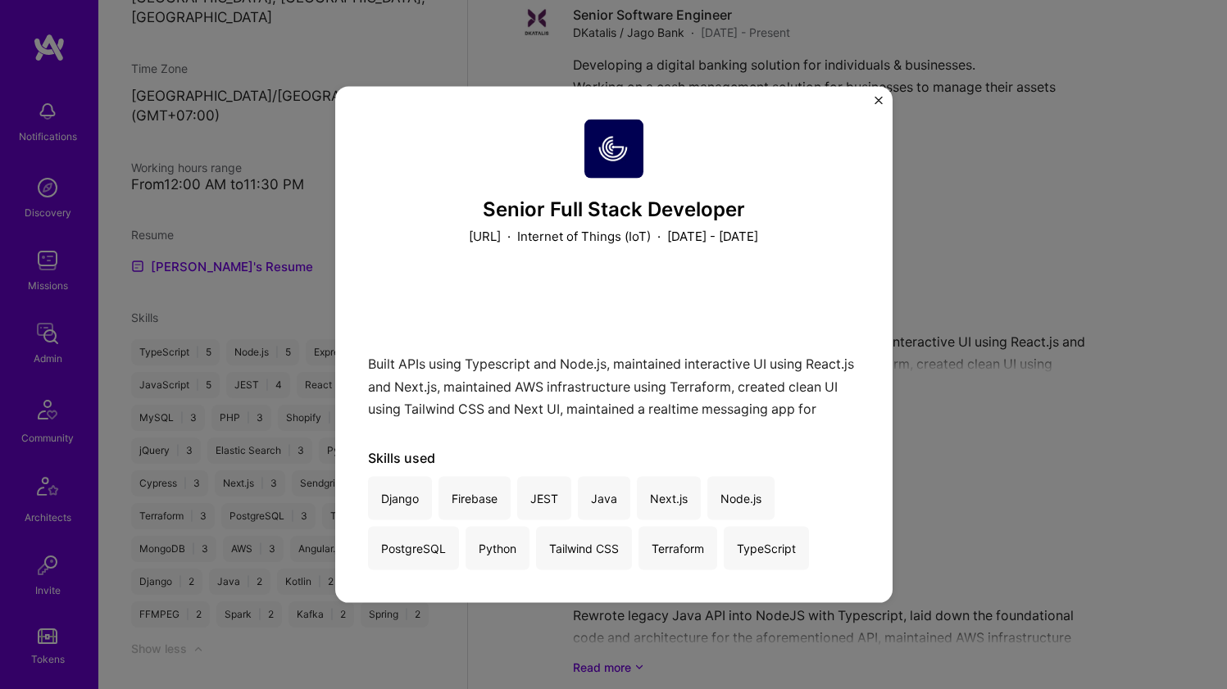
scroll to position [798, 0]
click at [510, 375] on div "Built APIs using Typescript and Node.js, maintained interactive UI using React.…" at bounding box center [614, 347] width 492 height 139
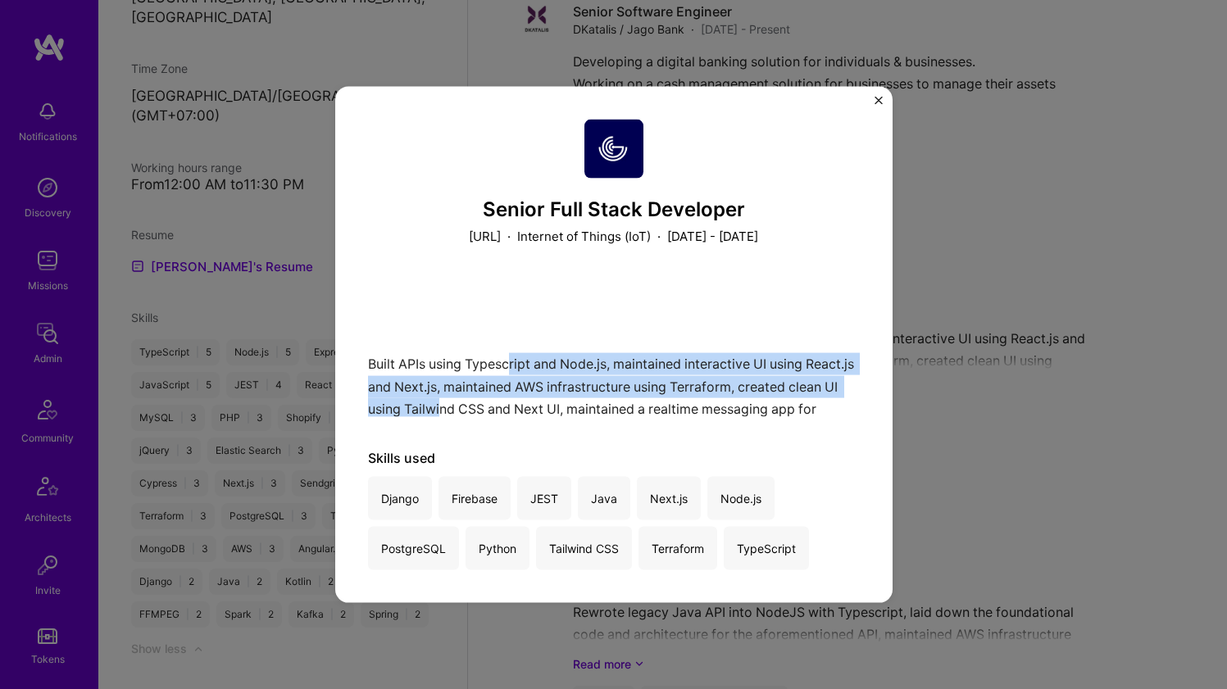
drag, startPoint x: 509, startPoint y: 361, endPoint x: 497, endPoint y: 408, distance: 49.1
click at [497, 408] on div "Built APIs using Typescript and Node.js, maintained interactive UI using React.…" at bounding box center [614, 347] width 492 height 139
drag, startPoint x: 497, startPoint y: 407, endPoint x: 504, endPoint y: 361, distance: 47.3
click at [503, 361] on div "Built APIs using Typescript and Node.js, maintained interactive UI using React.…" at bounding box center [614, 347] width 492 height 139
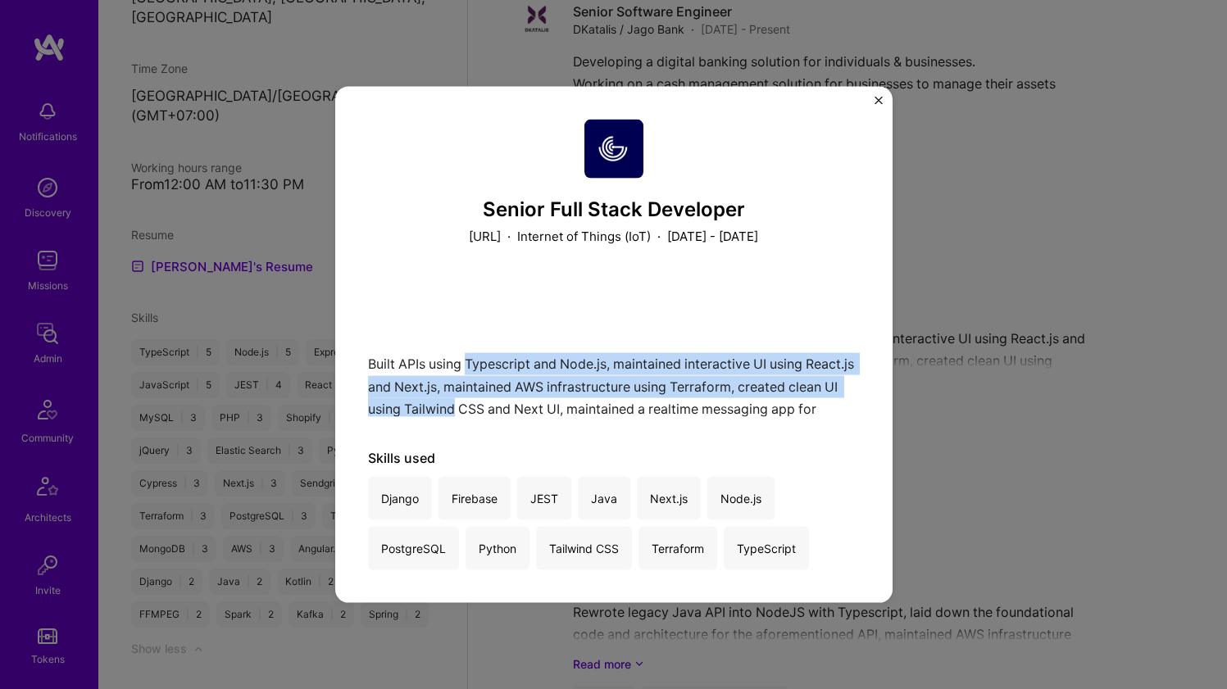
click at [504, 360] on div "Built APIs using Typescript and Node.js, maintained interactive UI using React.…" at bounding box center [614, 347] width 492 height 139
drag, startPoint x: 504, startPoint y: 360, endPoint x: 492, endPoint y: 402, distance: 44.1
click at [492, 402] on div "Built APIs using Typescript and Node.js, maintained interactive UI using React.…" at bounding box center [614, 347] width 492 height 139
drag, startPoint x: 492, startPoint y: 402, endPoint x: 501, endPoint y: 365, distance: 38.0
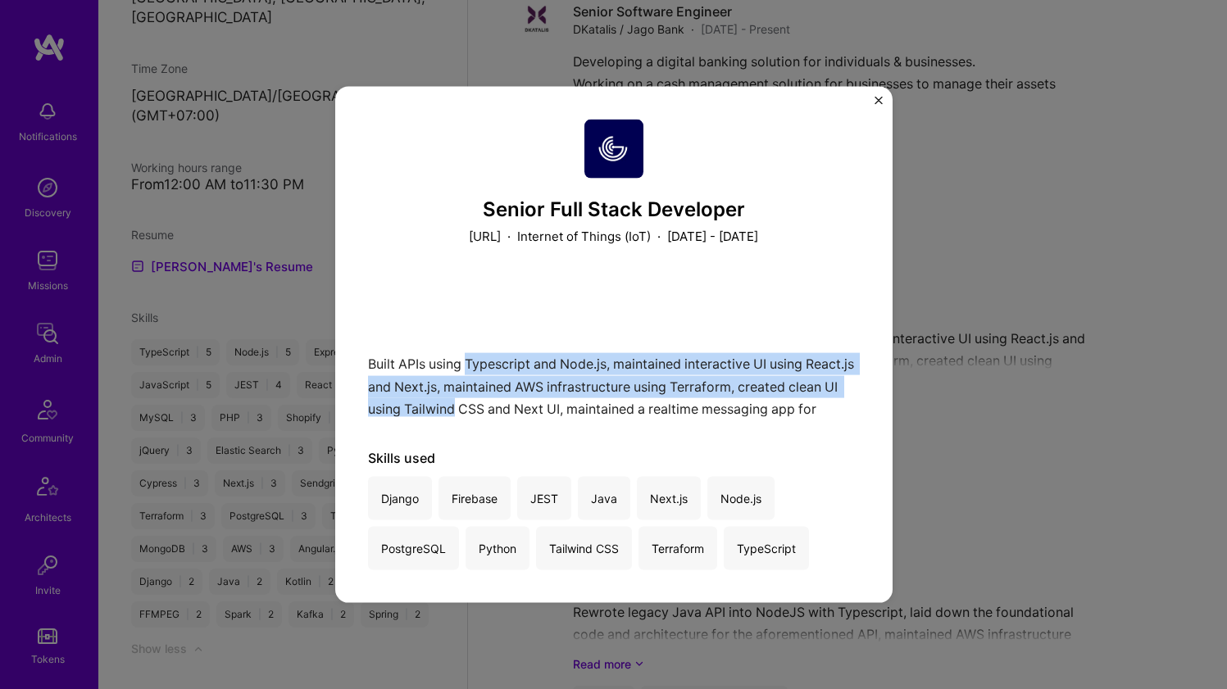
click at [501, 365] on div "Built APIs using Typescript and Node.js, maintained interactive UI using React.…" at bounding box center [614, 347] width 492 height 139
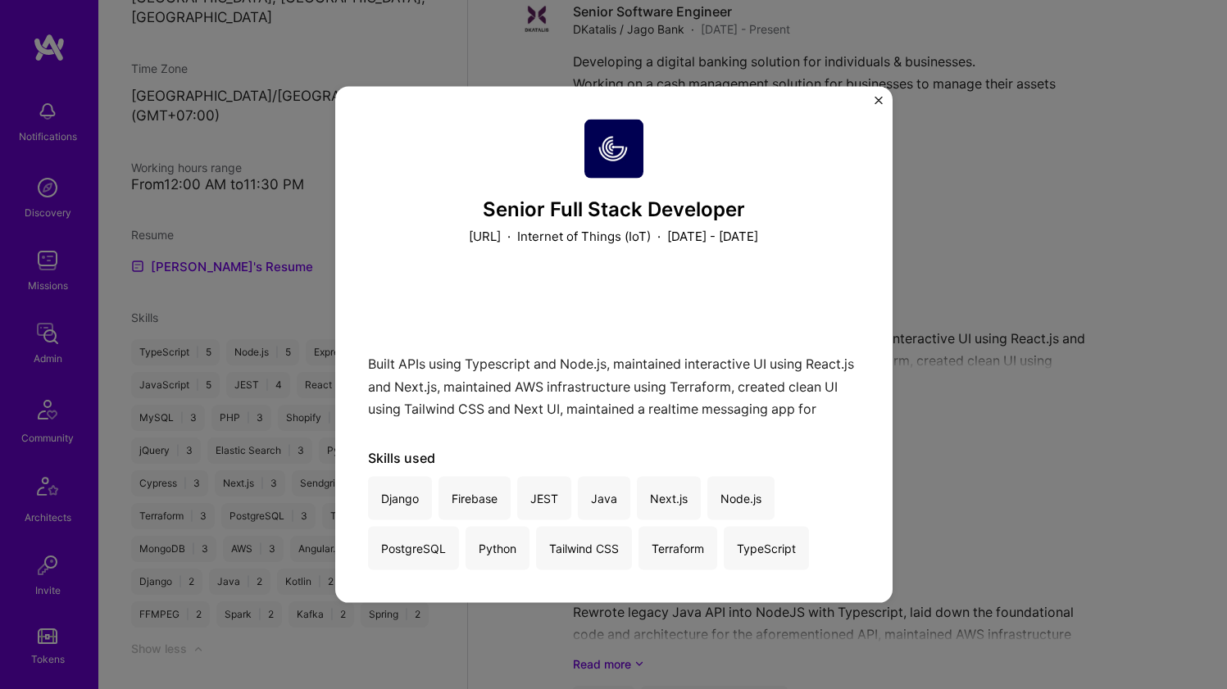
click at [920, 344] on div "Senior Full Stack Developer [URL] · Internet of Things (IoT) · [DATE] - [DATE] …" at bounding box center [613, 344] width 1227 height 689
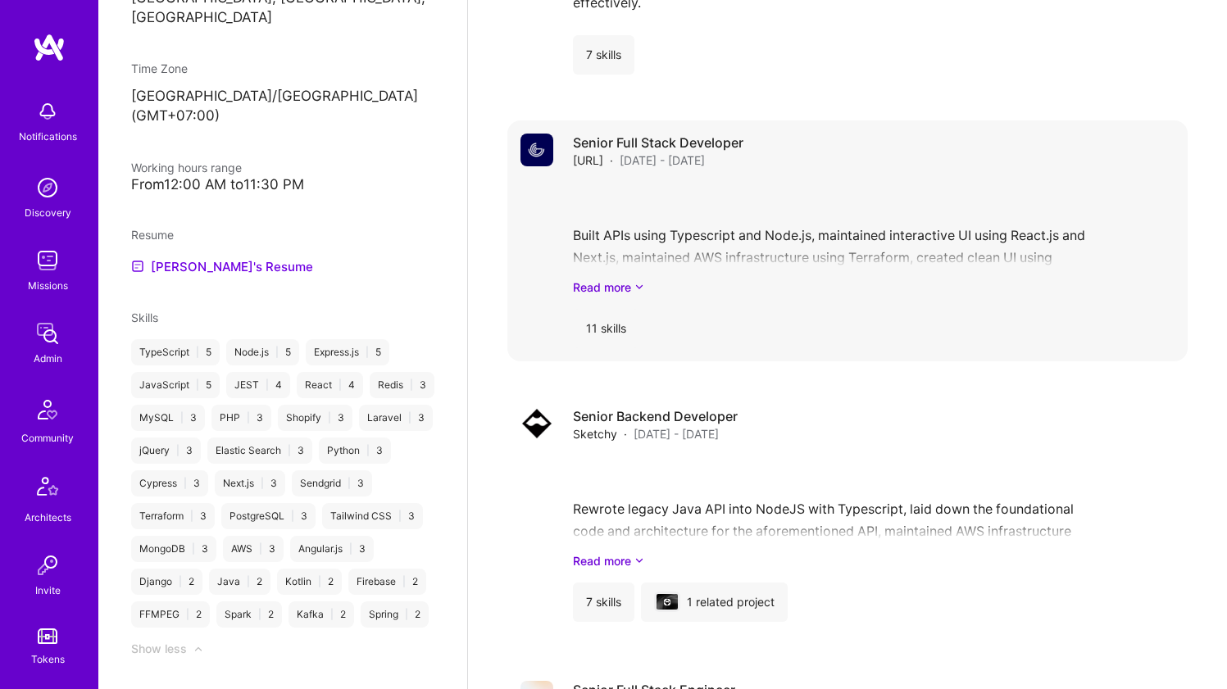
scroll to position [939, 0]
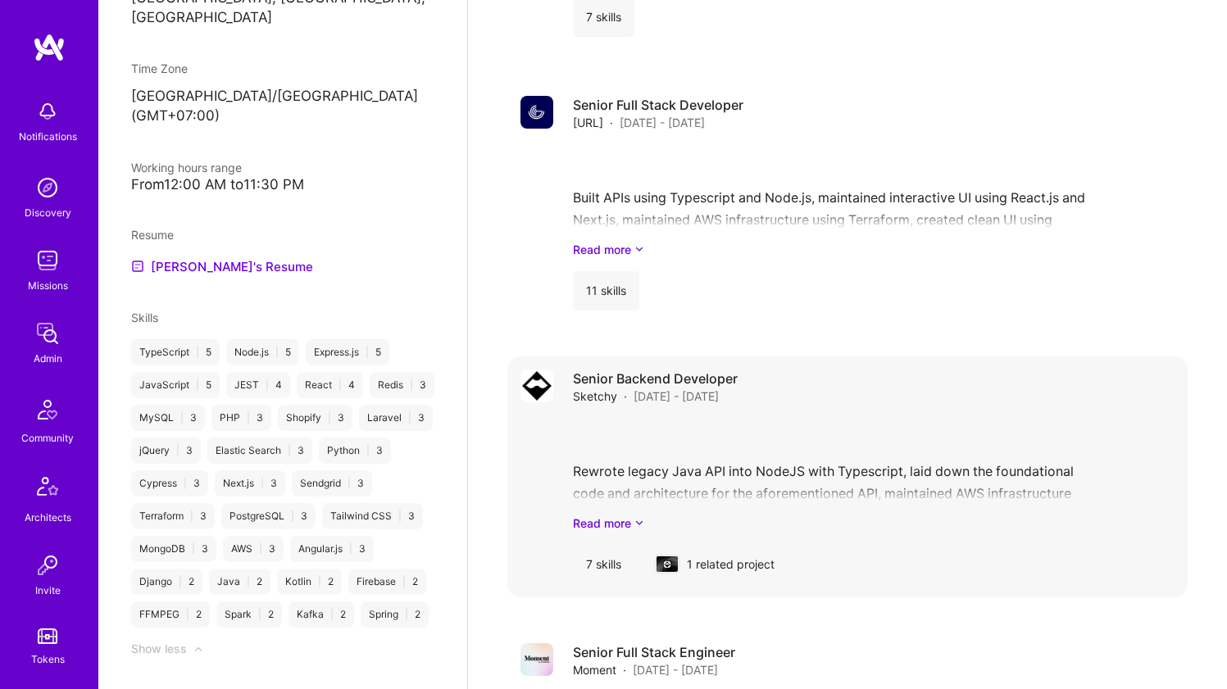
click at [825, 398] on div "Senior Backend Developer Sketchy · [DATE] - [DATE]" at bounding box center [873, 387] width 601 height 35
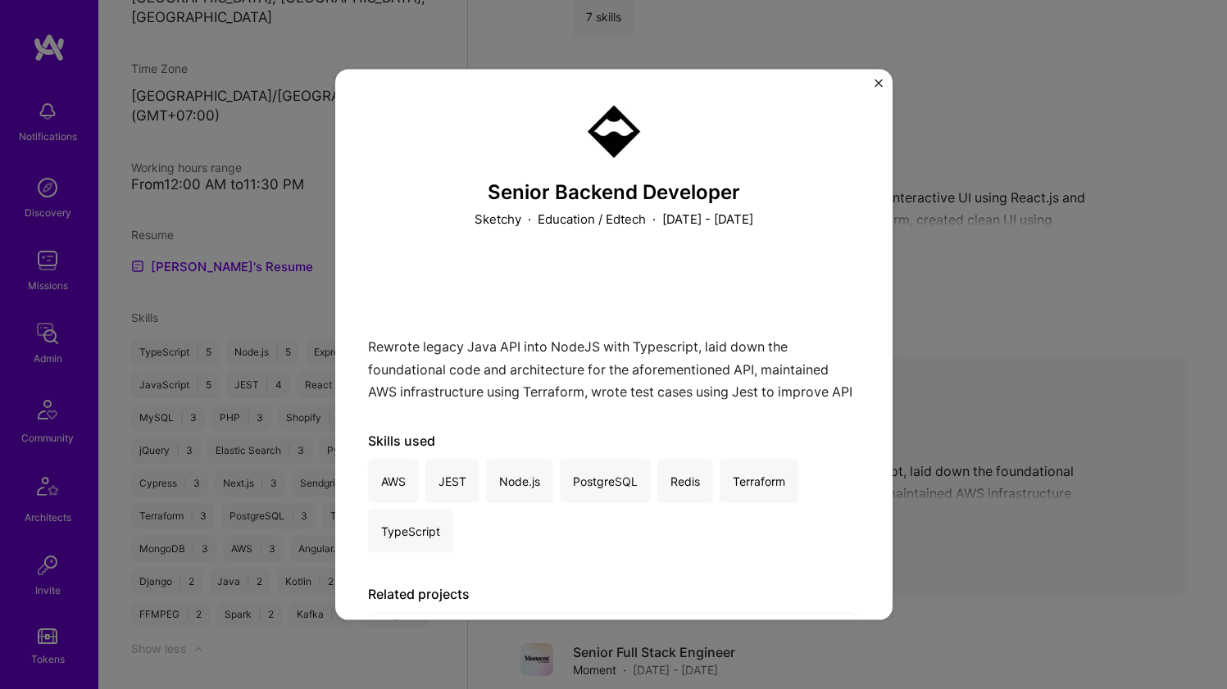
scroll to position [39, 0]
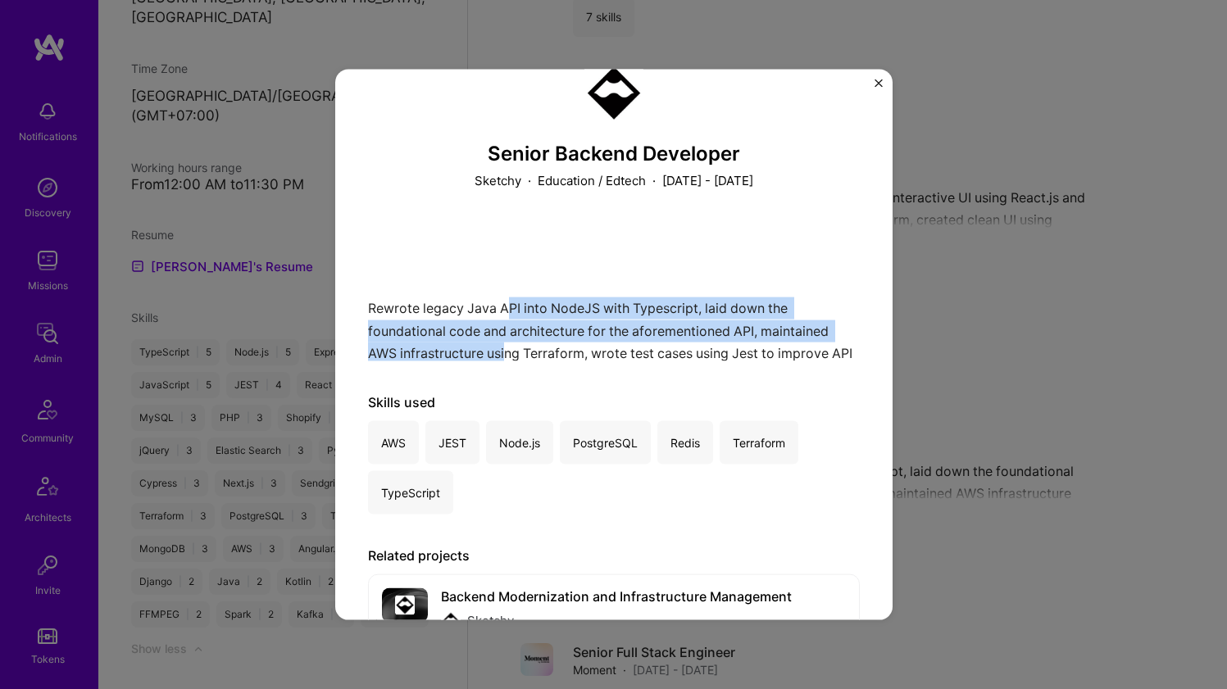
drag, startPoint x: 506, startPoint y: 315, endPoint x: 507, endPoint y: 343, distance: 28.7
click at [507, 343] on div "Rewrote legacy Java API into NodeJS with Typescript, laid down the foundational…" at bounding box center [614, 291] width 492 height 139
drag, startPoint x: 507, startPoint y: 343, endPoint x: 519, endPoint y: 309, distance: 36.3
click at [519, 309] on div "Rewrote legacy Java API into NodeJS with Typescript, laid down the foundational…" at bounding box center [614, 291] width 492 height 139
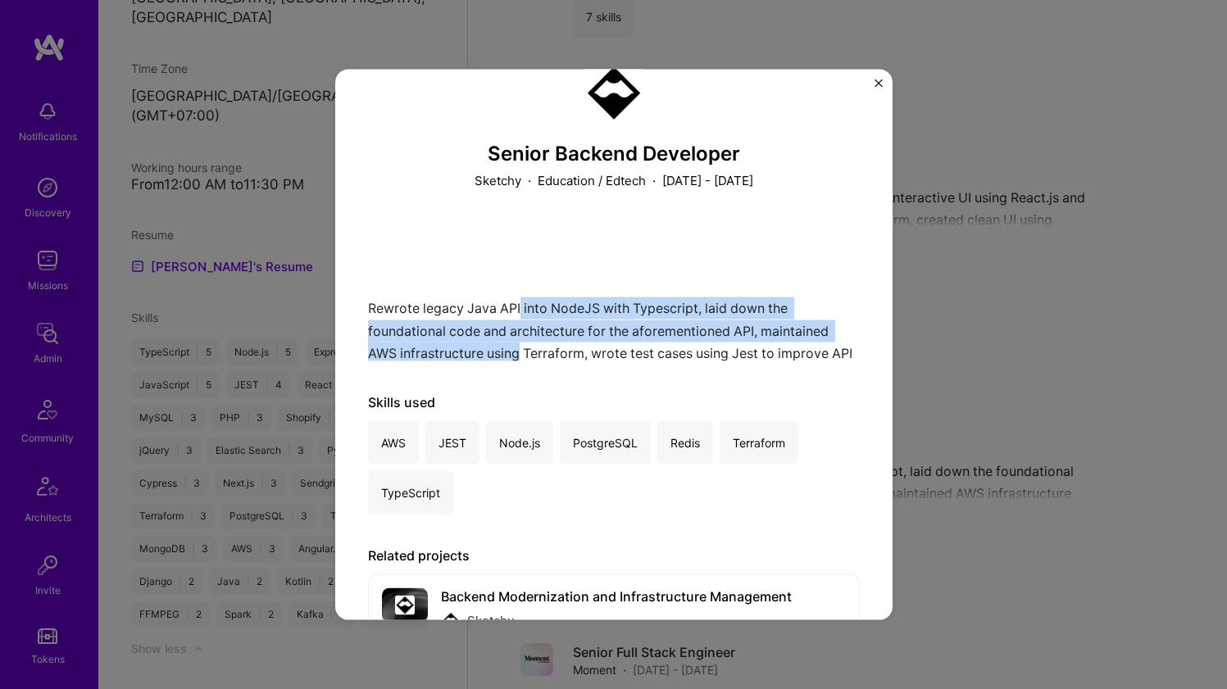
click at [519, 309] on div "Rewrote legacy Java API into NodeJS with Typescript, laid down the foundational…" at bounding box center [614, 291] width 492 height 139
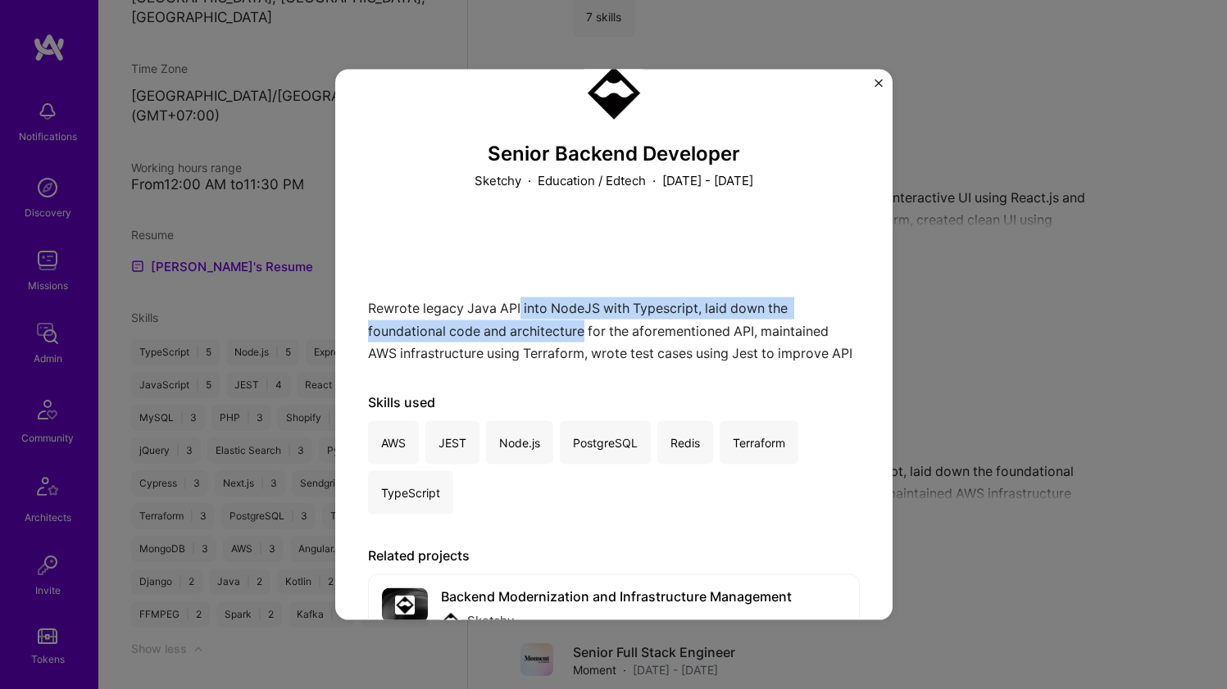
drag, startPoint x: 519, startPoint y: 309, endPoint x: 515, endPoint y: 335, distance: 26.5
click at [515, 335] on div "Rewrote legacy Java API into NodeJS with Typescript, laid down the foundational…" at bounding box center [614, 291] width 492 height 139
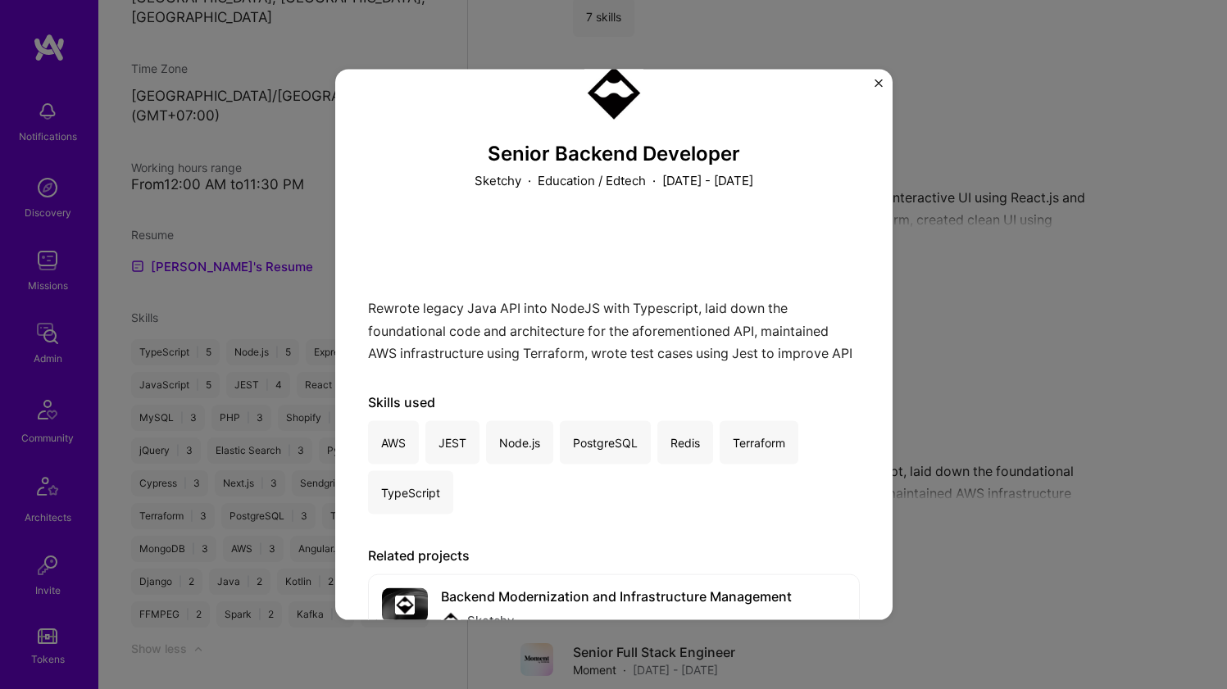
click at [952, 306] on div "Senior Backend Developer Sketchy · Education / Edtech · [DATE] - [DATE] Rewrote…" at bounding box center [613, 344] width 1227 height 689
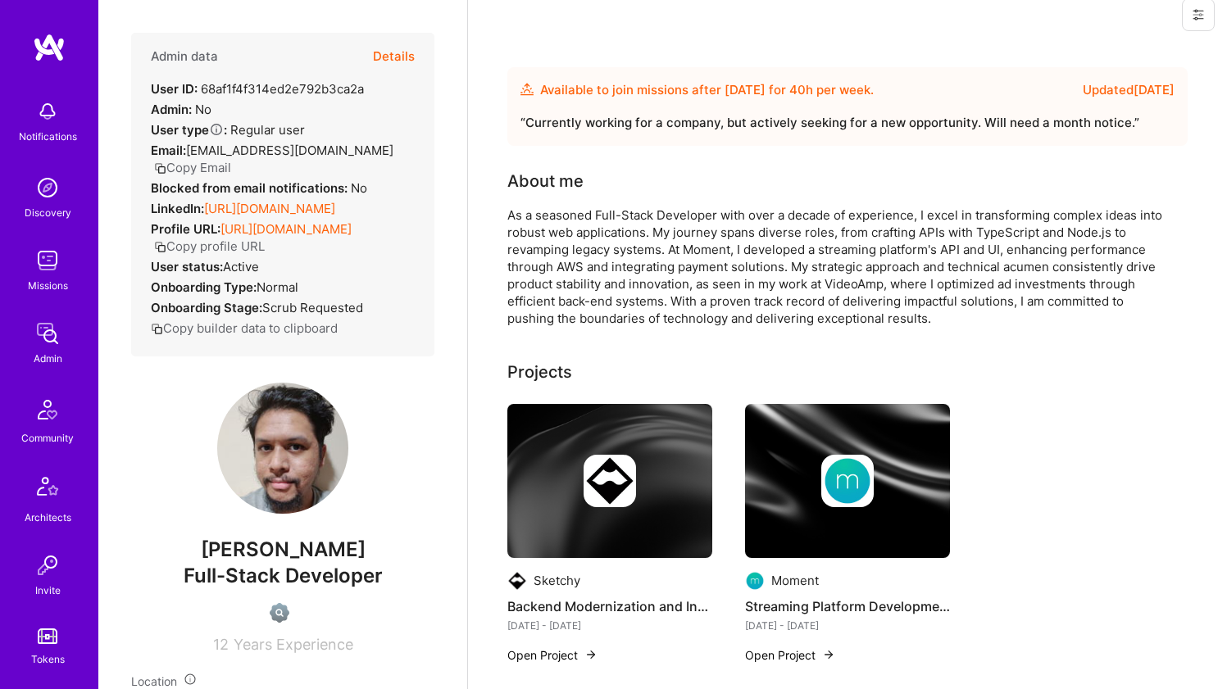
scroll to position [15, 0]
